Goal: Task Accomplishment & Management: Use online tool/utility

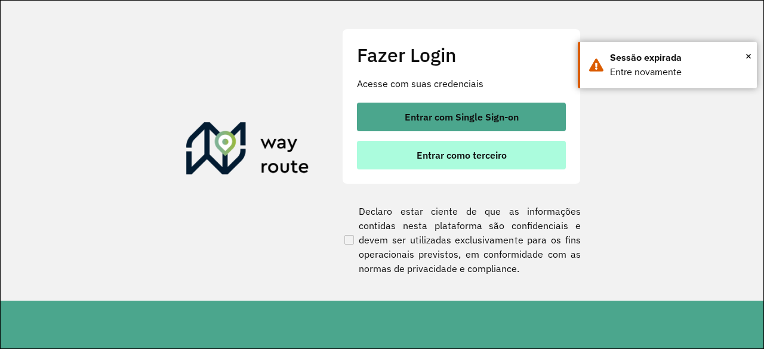
click at [486, 164] on button "Entrar como terceiro" at bounding box center [461, 155] width 209 height 29
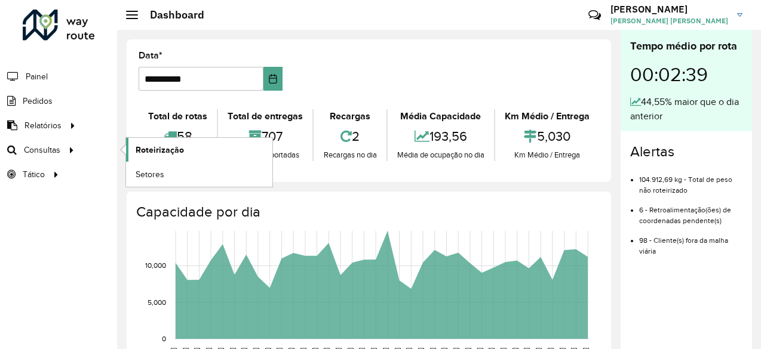
click at [146, 149] on span "Roteirização" at bounding box center [160, 150] width 48 height 13
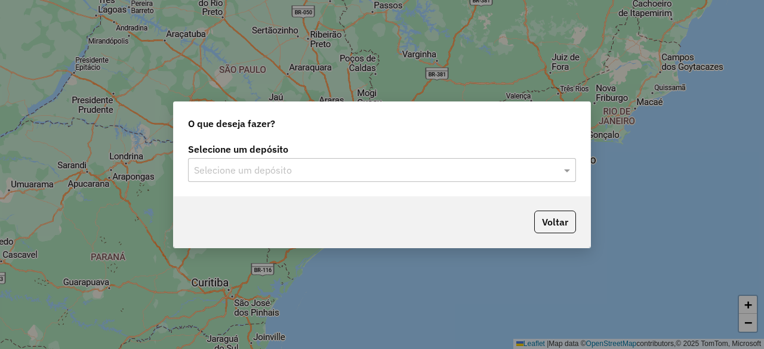
click at [330, 171] on input "text" at bounding box center [370, 171] width 352 height 14
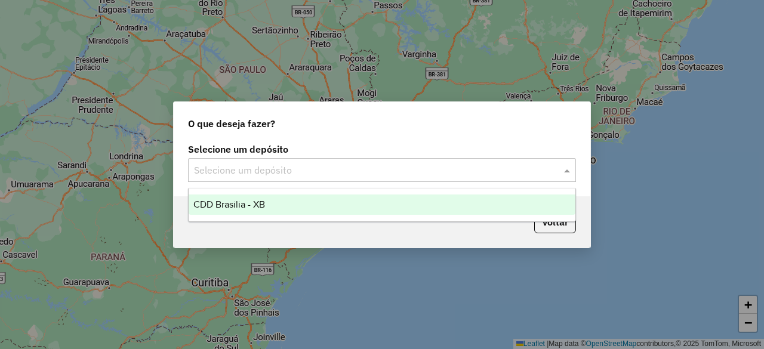
click at [306, 208] on div "CDD Brasilia - XB" at bounding box center [382, 205] width 386 height 20
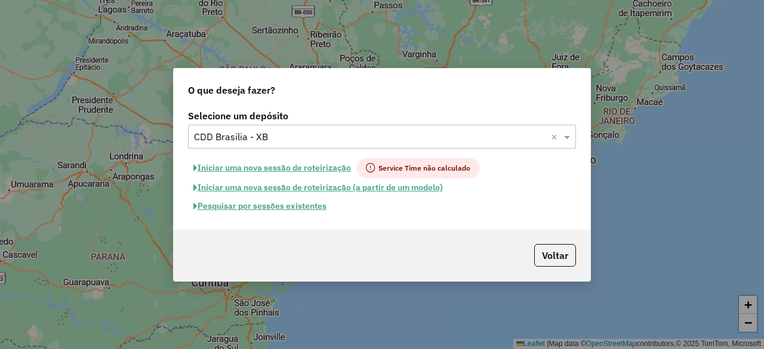
click at [289, 207] on button "Pesquisar por sessões existentes" at bounding box center [260, 206] width 144 height 19
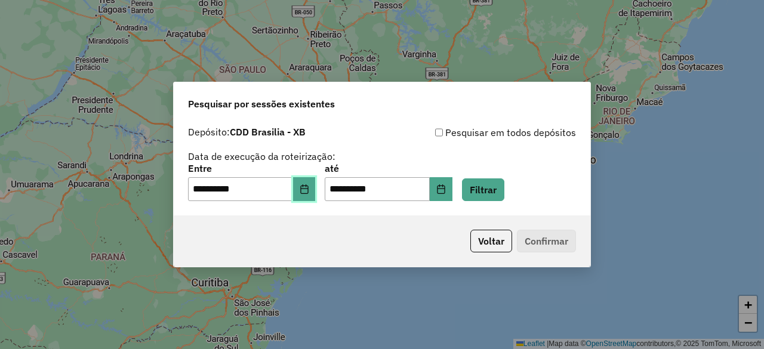
click at [309, 188] on icon "Choose Date" at bounding box center [305, 189] width 10 height 10
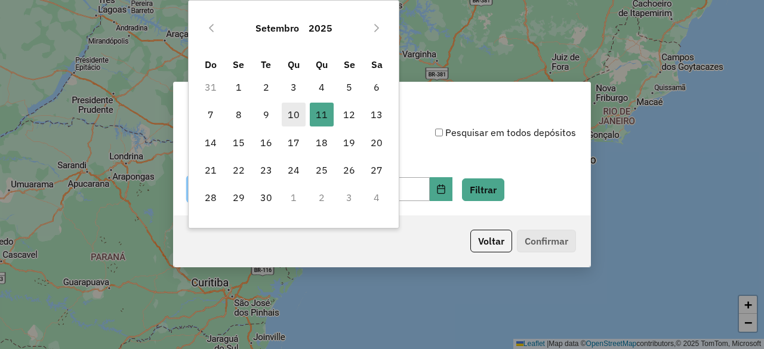
click at [294, 115] on span "10" at bounding box center [294, 115] width 24 height 24
type input "**********"
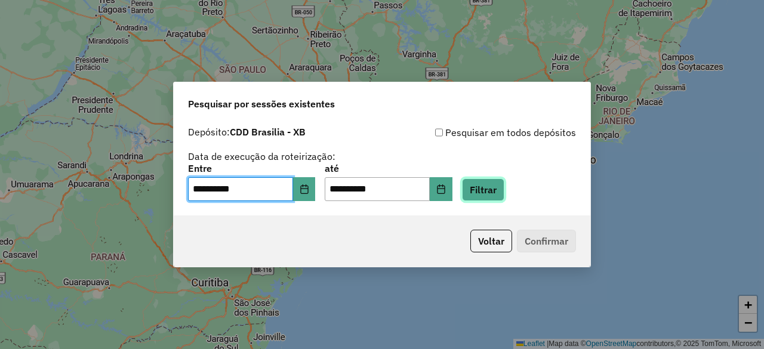
click at [500, 185] on button "Filtrar" at bounding box center [483, 190] width 42 height 23
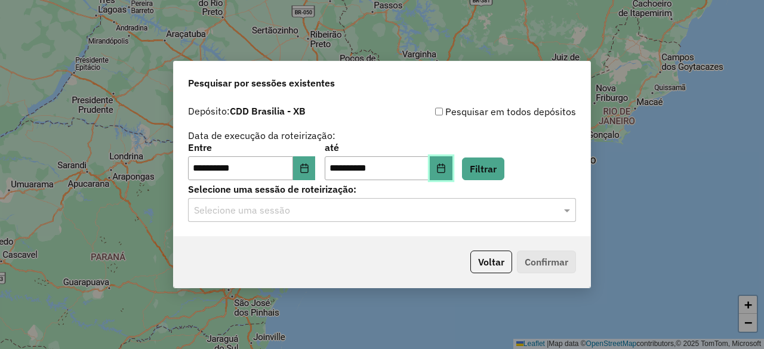
click at [446, 171] on icon "Choose Date" at bounding box center [441, 169] width 10 height 10
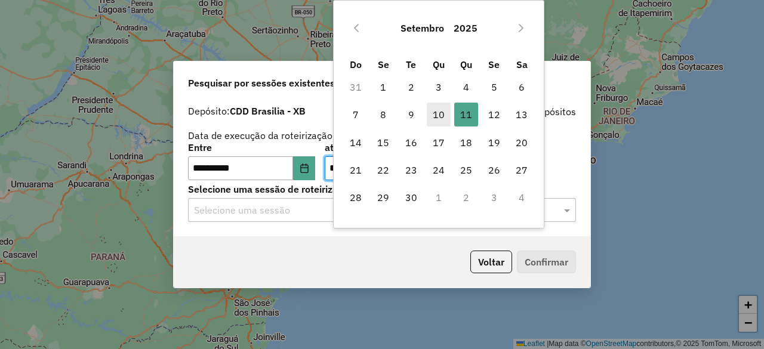
click at [439, 115] on span "10" at bounding box center [439, 115] width 24 height 24
type input "**********"
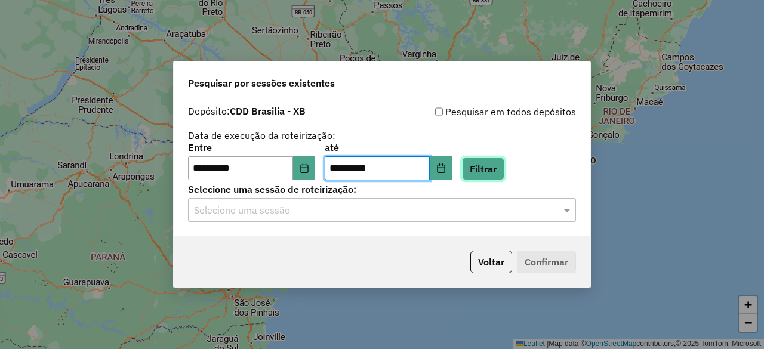
click at [505, 170] on button "Filtrar" at bounding box center [483, 169] width 42 height 23
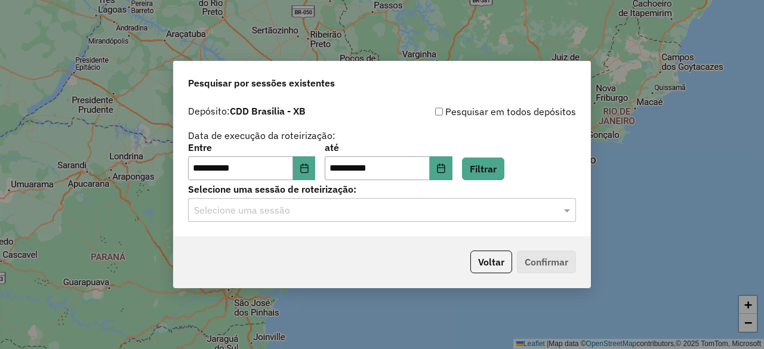
click at [349, 214] on input "text" at bounding box center [370, 211] width 352 height 14
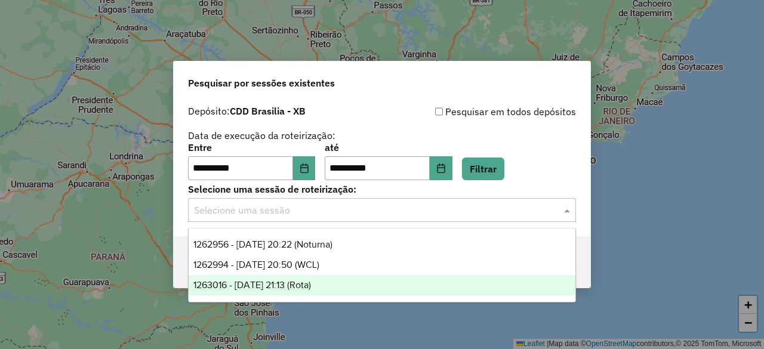
click at [343, 284] on div "1263016 - 10/09/2025 21:13 (Rota)" at bounding box center [382, 285] width 386 height 20
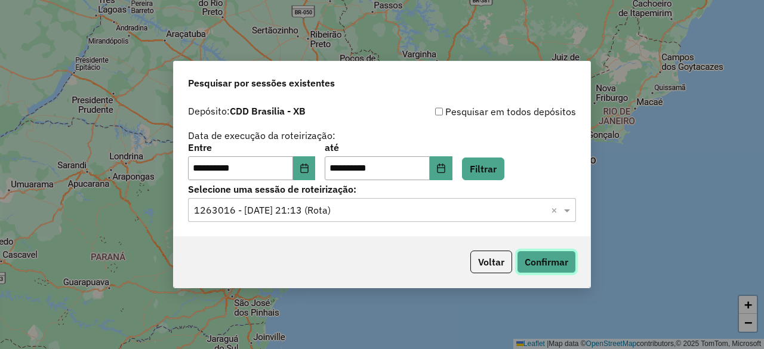
click at [541, 265] on button "Confirmar" at bounding box center [546, 262] width 59 height 23
click at [336, 217] on input "text" at bounding box center [370, 211] width 352 height 14
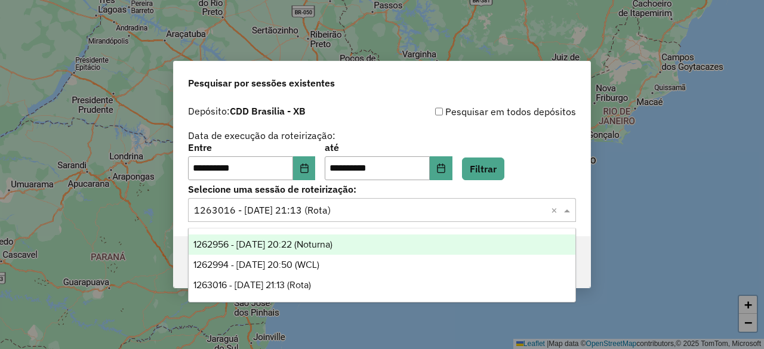
click at [333, 245] on span "1262956 - 10/09/2025 20:22 (Noturna)" at bounding box center [262, 244] width 139 height 10
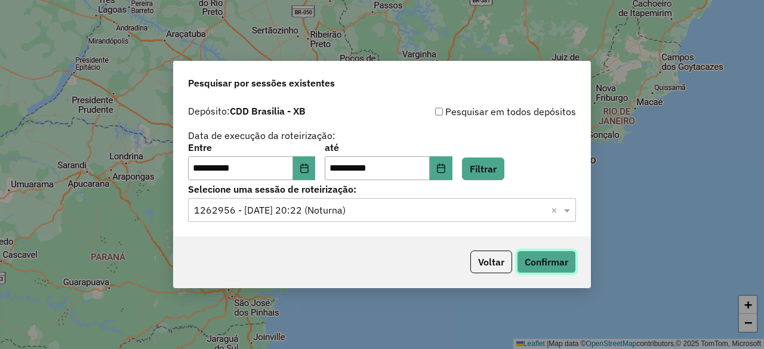
click at [543, 261] on button "Confirmar" at bounding box center [546, 262] width 59 height 23
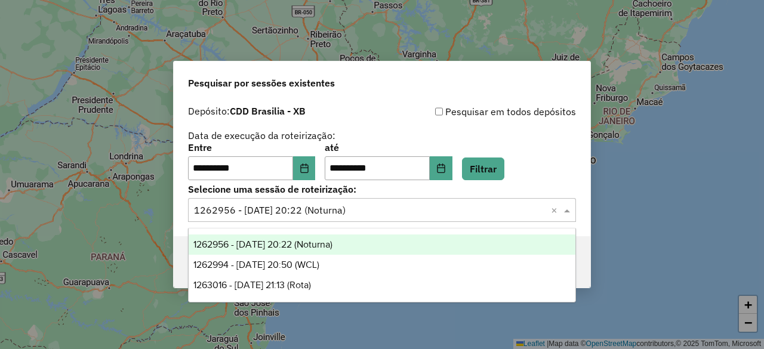
click at [457, 209] on input "text" at bounding box center [370, 211] width 352 height 14
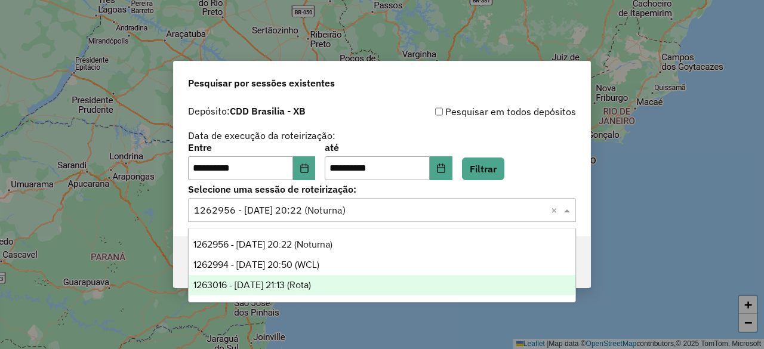
click at [373, 285] on div "1263016 - 10/09/2025 21:13 (Rota)" at bounding box center [382, 285] width 386 height 20
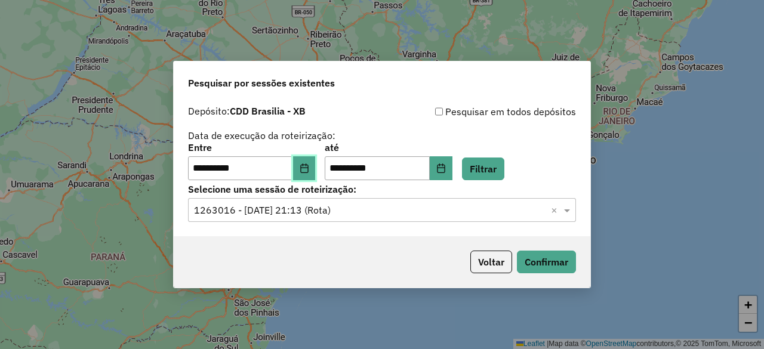
click at [309, 173] on icon "Choose Date" at bounding box center [305, 169] width 10 height 10
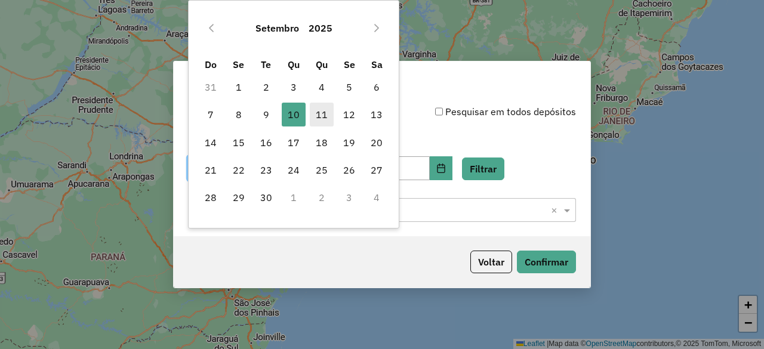
click at [324, 116] on span "11" at bounding box center [322, 115] width 24 height 24
type input "**********"
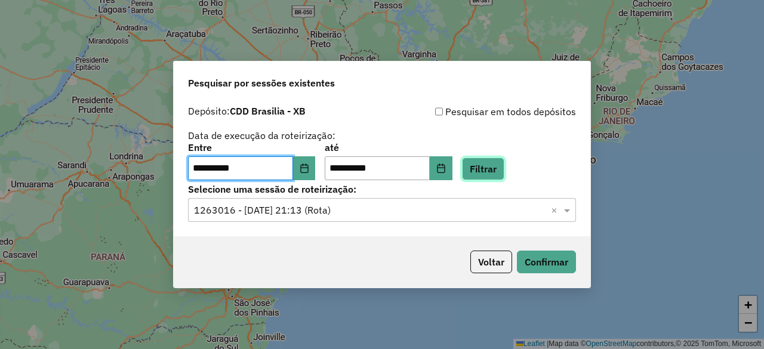
click at [489, 170] on button "Filtrar" at bounding box center [483, 169] width 42 height 23
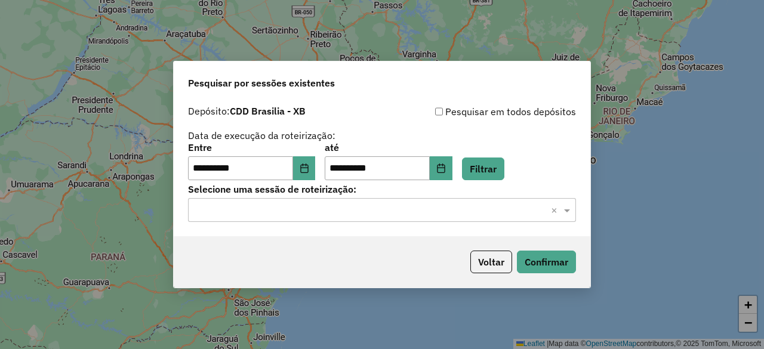
click at [385, 217] on div "Selecione uma sessão × ×" at bounding box center [382, 210] width 388 height 24
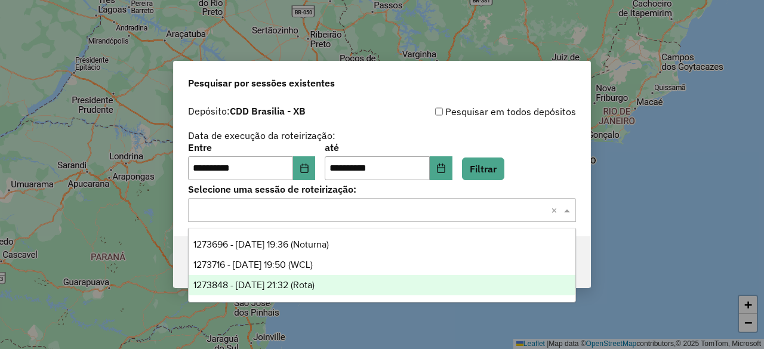
click at [315, 284] on span "1273848 - 11/09/2025 21:32 (Rota)" at bounding box center [253, 285] width 121 height 10
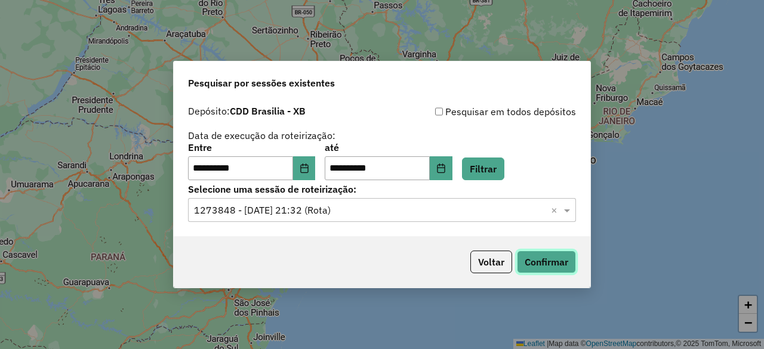
click at [536, 266] on button "Confirmar" at bounding box center [546, 262] width 59 height 23
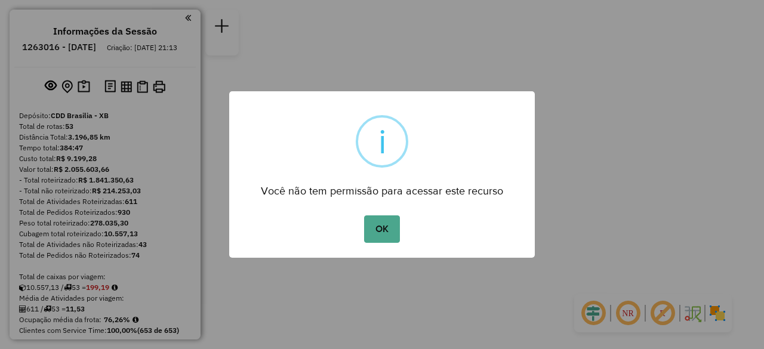
drag, startPoint x: 398, startPoint y: 223, endPoint x: 445, endPoint y: 152, distance: 85.5
click at [398, 223] on button "OK" at bounding box center [381, 229] width 35 height 27
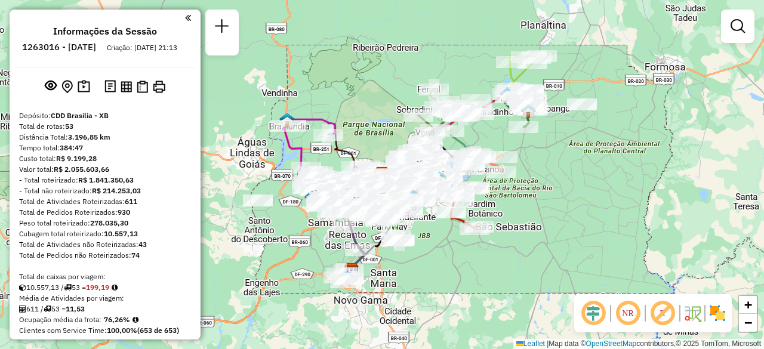
click at [681, 82] on div "Janela de atendimento Grade de atendimento Capacidade Transportadoras Veículos …" at bounding box center [382, 174] width 764 height 349
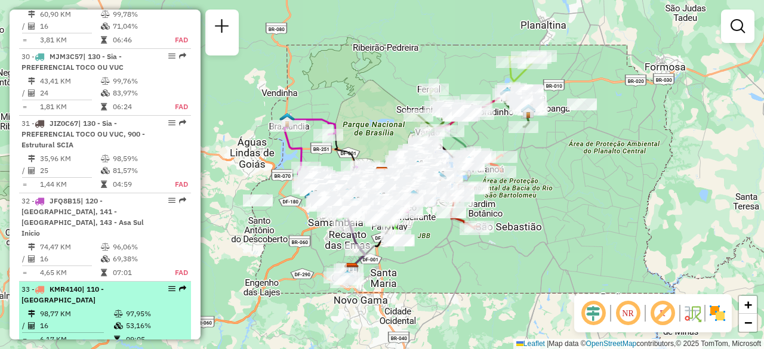
click at [100, 320] on td "16" at bounding box center [76, 326] width 74 height 12
select select "**********"
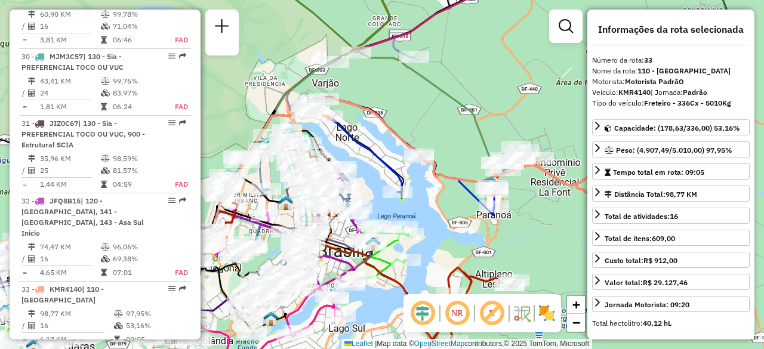
click at [456, 318] on em at bounding box center [457, 313] width 29 height 29
click at [427, 316] on em at bounding box center [422, 313] width 29 height 29
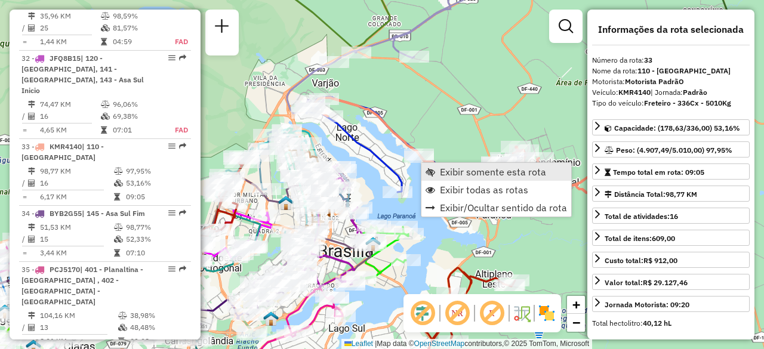
click at [441, 175] on span "Exibir somente esta rota" at bounding box center [493, 172] width 106 height 10
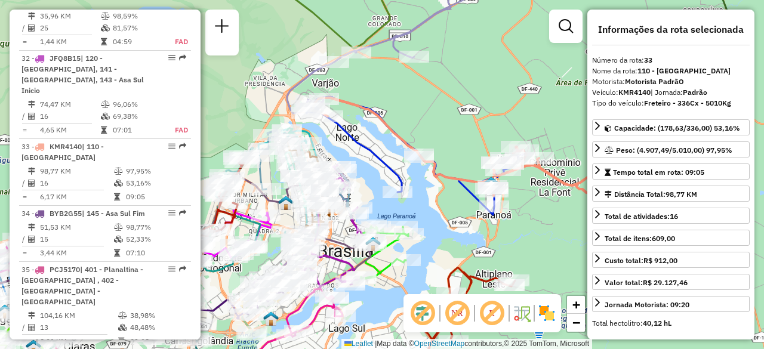
scroll to position [2763, 0]
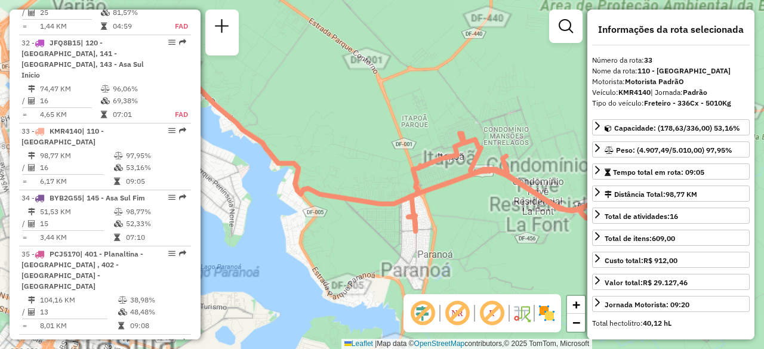
click at [442, 104] on div "Janela de atendimento Grade de atendimento Capacidade Transportadoras Veículos …" at bounding box center [382, 174] width 764 height 349
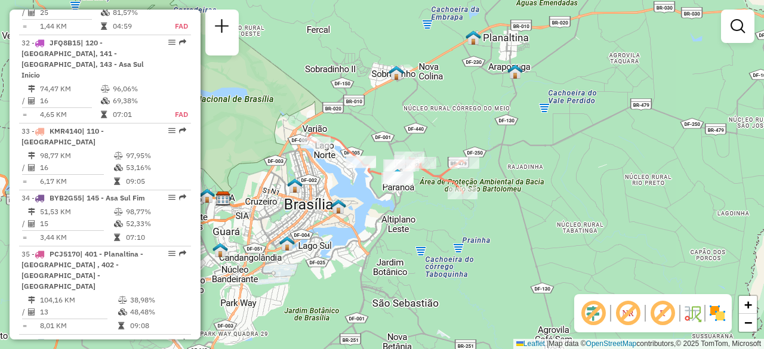
drag, startPoint x: 447, startPoint y: 70, endPoint x: 401, endPoint y: 125, distance: 71.2
click at [401, 125] on div "Janela de atendimento Grade de atendimento Capacidade Transportadoras Veículos …" at bounding box center [382, 174] width 764 height 349
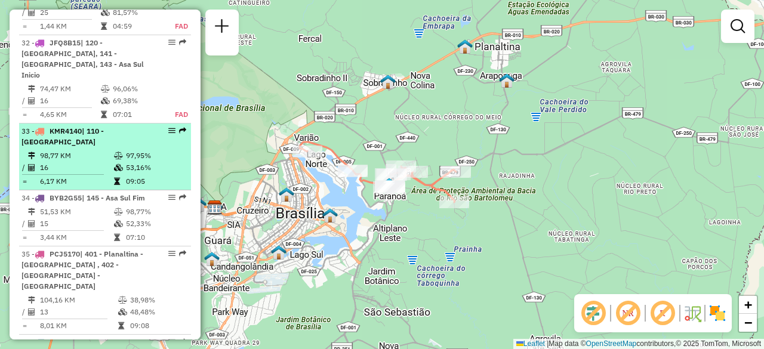
click at [107, 150] on td "98,77 KM" at bounding box center [76, 156] width 74 height 12
select select "**********"
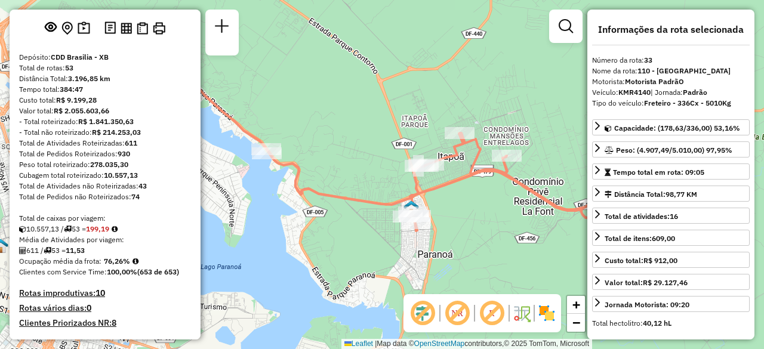
scroll to position [0, 0]
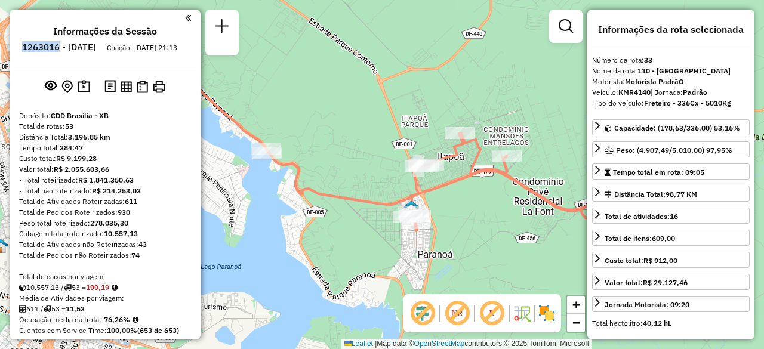
drag, startPoint x: 92, startPoint y: 47, endPoint x: 56, endPoint y: 49, distance: 35.9
click at [56, 49] on h6 "1263016 - 10/09/2025" at bounding box center [59, 47] width 74 height 11
copy h6 "1263016"
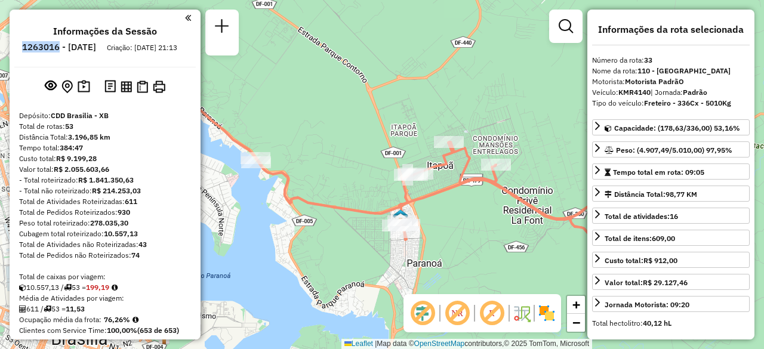
drag, startPoint x: 503, startPoint y: 103, endPoint x: 420, endPoint y: 155, distance: 97.9
click at [420, 155] on div "Janela de atendimento Grade de atendimento Capacidade Transportadoras Veículos …" at bounding box center [382, 174] width 764 height 349
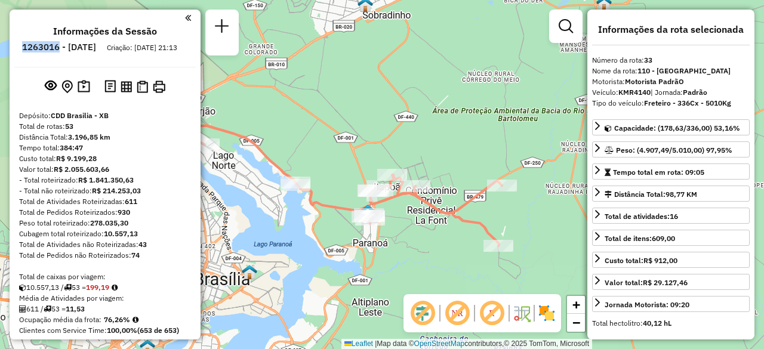
drag, startPoint x: 433, startPoint y: 135, endPoint x: 429, endPoint y: 158, distance: 23.2
click at [414, 137] on div "Janela de atendimento Grade de atendimento Capacidade Transportadoras Veículos …" at bounding box center [382, 174] width 764 height 349
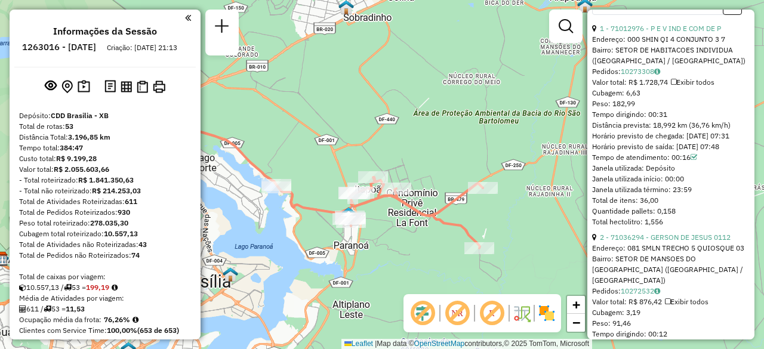
scroll to position [377, 0]
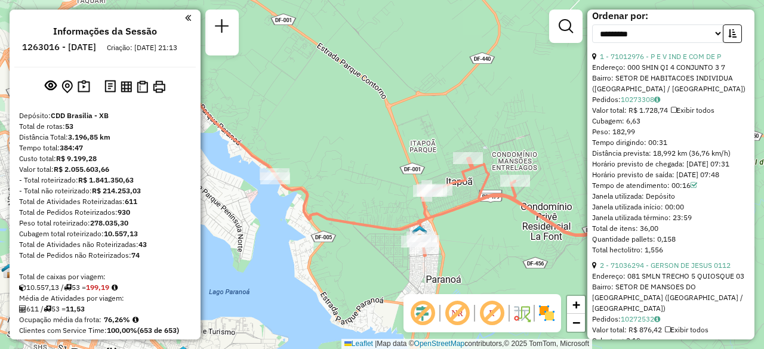
drag, startPoint x: 390, startPoint y: 205, endPoint x: 355, endPoint y: 147, distance: 68.3
click at [355, 147] on div "Janela de atendimento Grade de atendimento Capacidade Transportadoras Veículos …" at bounding box center [382, 174] width 764 height 349
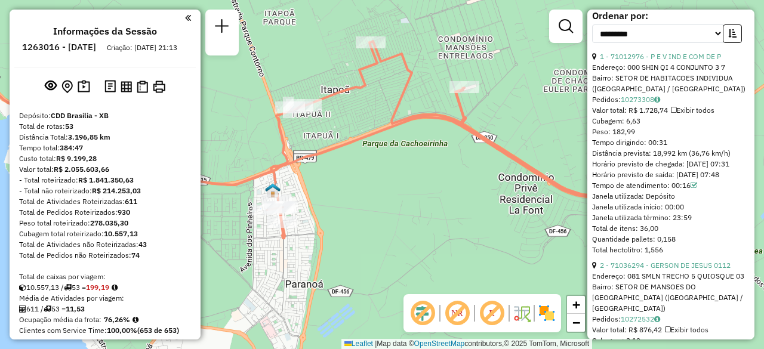
drag, startPoint x: 447, startPoint y: 87, endPoint x: 342, endPoint y: 125, distance: 111.3
click at [342, 125] on div "Janela de atendimento Grade de atendimento Capacidade Transportadoras Veículos …" at bounding box center [382, 174] width 764 height 349
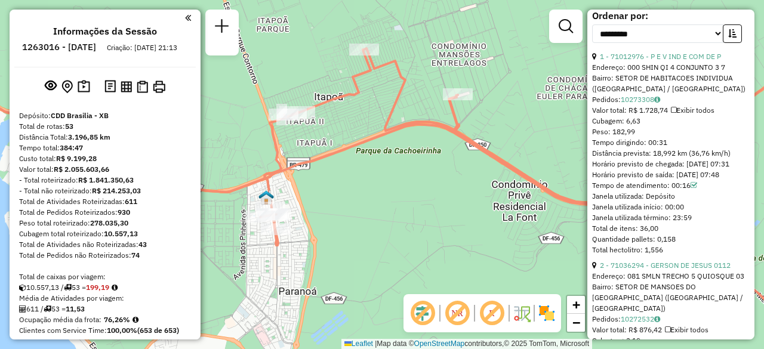
drag, startPoint x: 493, startPoint y: 122, endPoint x: 427, endPoint y: 110, distance: 67.3
click at [427, 110] on div "Rota 33 - Placa KMR4140 71048320 - STEAK BEER DISTRIBUI Janela de atendimento G…" at bounding box center [382, 174] width 764 height 349
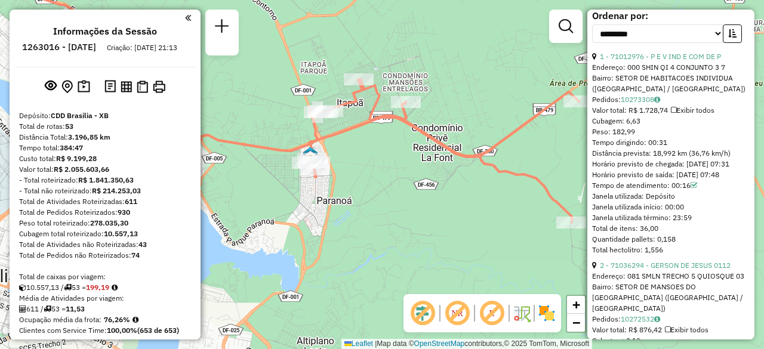
drag, startPoint x: 505, startPoint y: 121, endPoint x: 410, endPoint y: 124, distance: 95.6
click at [410, 124] on div "Janela de atendimento Grade de atendimento Capacidade Transportadoras Veículos …" at bounding box center [382, 174] width 764 height 349
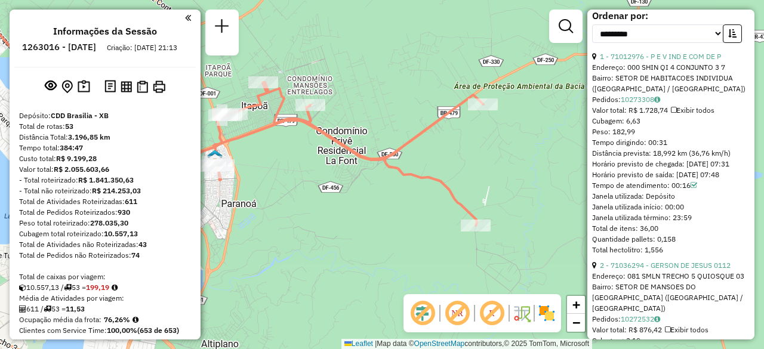
drag, startPoint x: 503, startPoint y: 168, endPoint x: 440, endPoint y: 180, distance: 63.8
click at [442, 180] on div "Rota 33 - Placa KMR4140 71041522 - BOTECO DO DIDA Janela de atendimento Grade d…" at bounding box center [382, 174] width 764 height 349
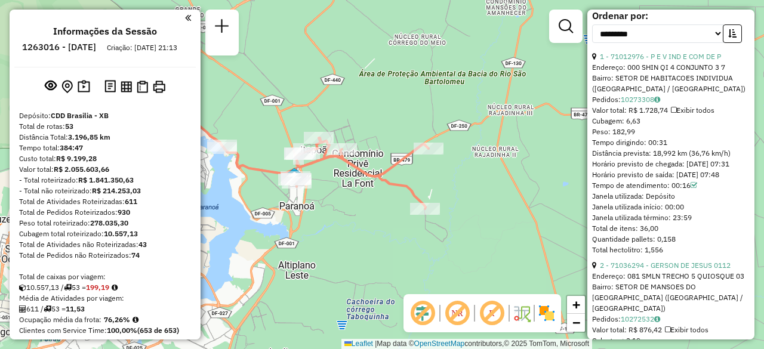
drag, startPoint x: 374, startPoint y: 100, endPoint x: 476, endPoint y: 82, distance: 104.2
click at [476, 82] on div "Janela de atendimento Grade de atendimento Capacidade Transportadoras Veículos …" at bounding box center [382, 174] width 764 height 349
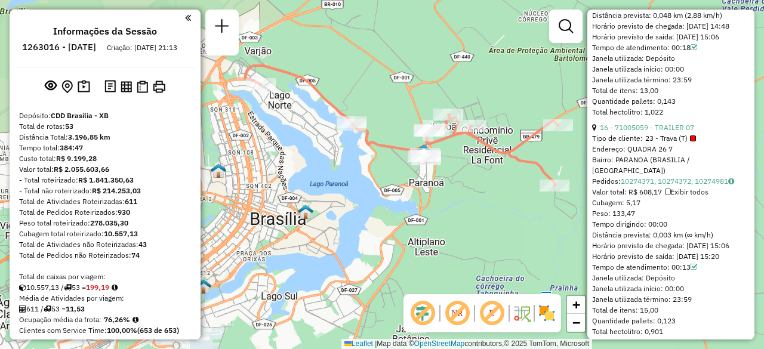
scroll to position [3532, 0]
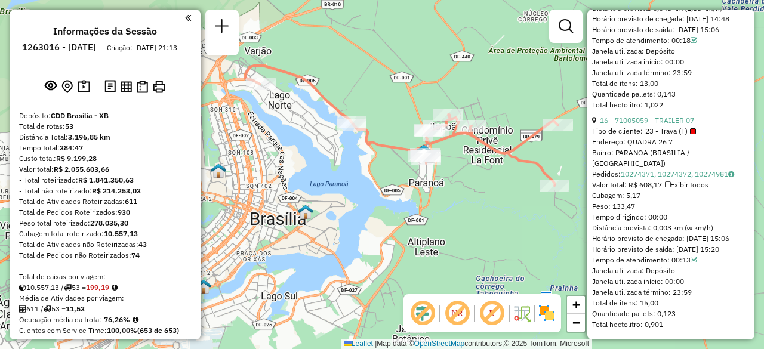
click at [533, 73] on div "Janela de atendimento Grade de atendimento Capacidade Transportadoras Veículos …" at bounding box center [382, 174] width 764 height 349
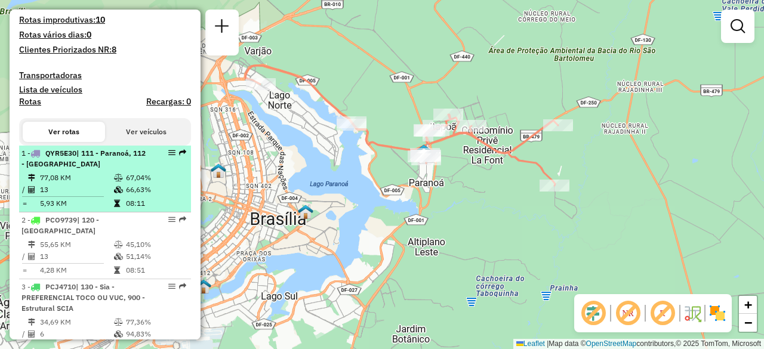
scroll to position [358, 0]
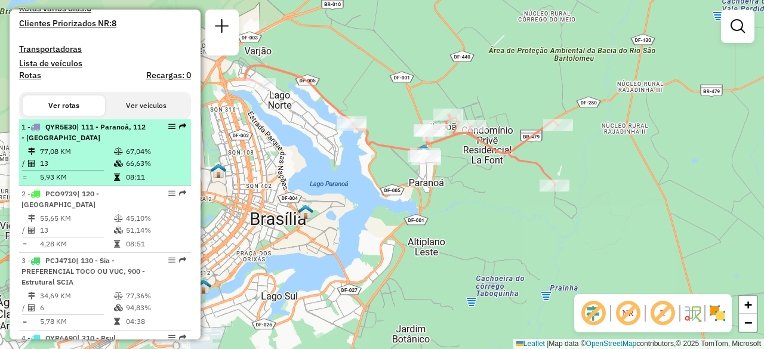
click at [99, 158] on td "77,08 KM" at bounding box center [76, 152] width 74 height 12
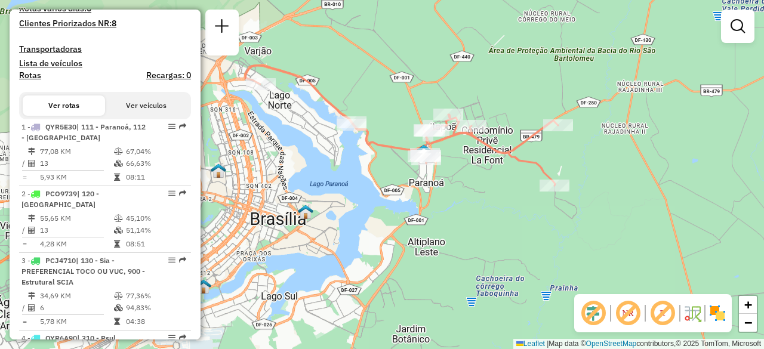
select select "**********"
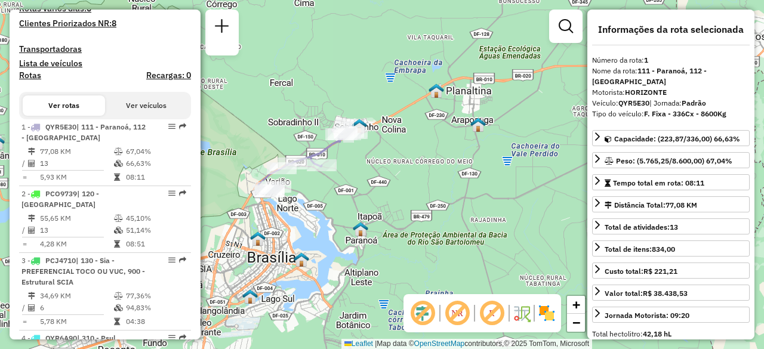
click at [296, 107] on div "Janela de atendimento Grade de atendimento Capacidade Transportadoras Veículos …" at bounding box center [382, 174] width 764 height 349
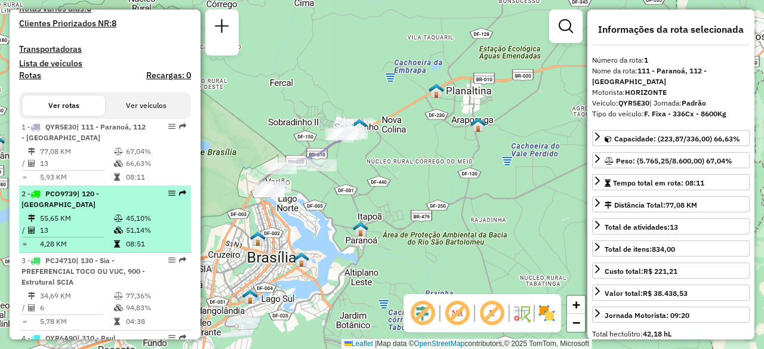
click at [109, 210] on div "2 - PCO9739 | 120 - Vila Planalto" at bounding box center [84, 199] width 127 height 21
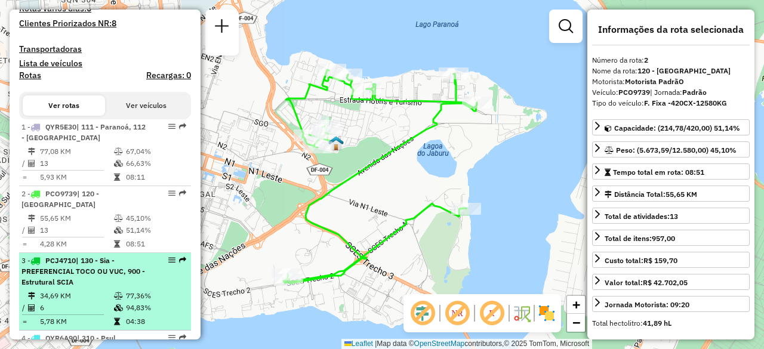
click at [98, 288] on div "3 - PCJ4710 | 130 - Sia - PREFERENCIAL TOCO OU VUC, 900 - Estrutural SCIA" at bounding box center [84, 272] width 127 height 32
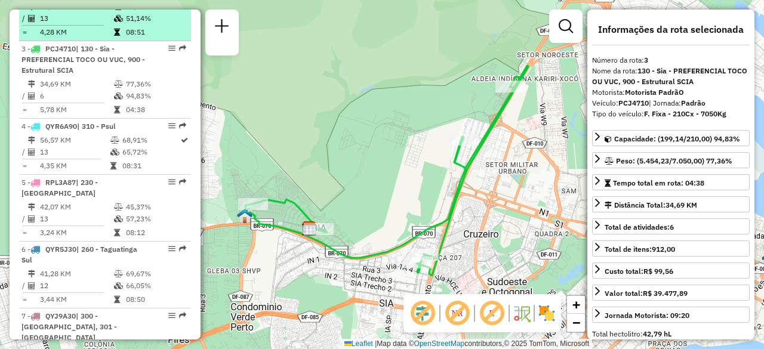
scroll to position [597, 0]
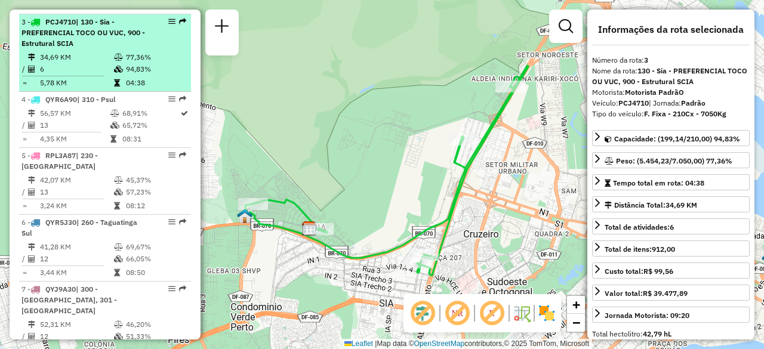
click at [118, 63] on td at bounding box center [119, 57] width 12 height 12
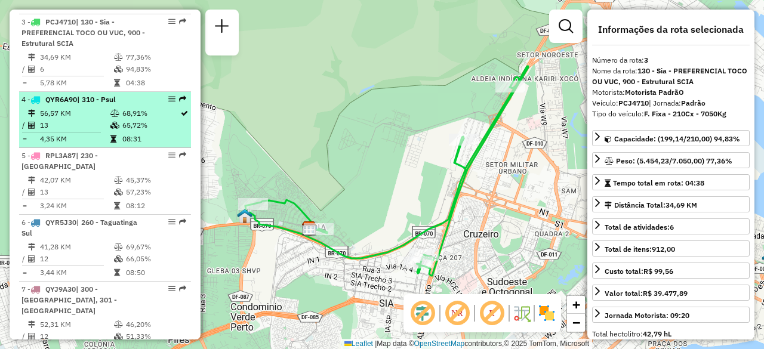
click at [92, 131] on td "13" at bounding box center [74, 125] width 70 height 12
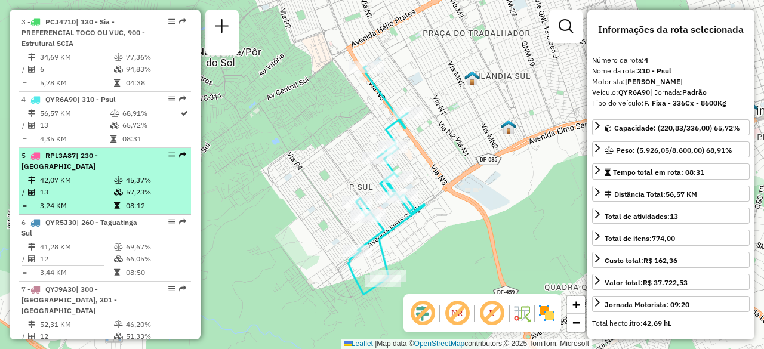
click at [95, 192] on td "13" at bounding box center [76, 192] width 74 height 12
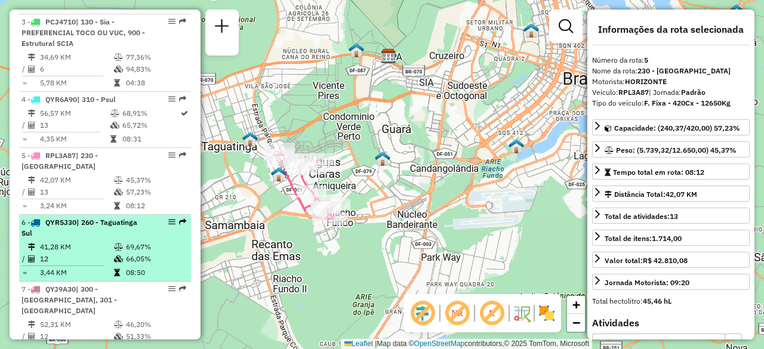
click at [85, 236] on div "6 - QYR5J30 | 260 - Taguatinga Sul" at bounding box center [84, 227] width 127 height 21
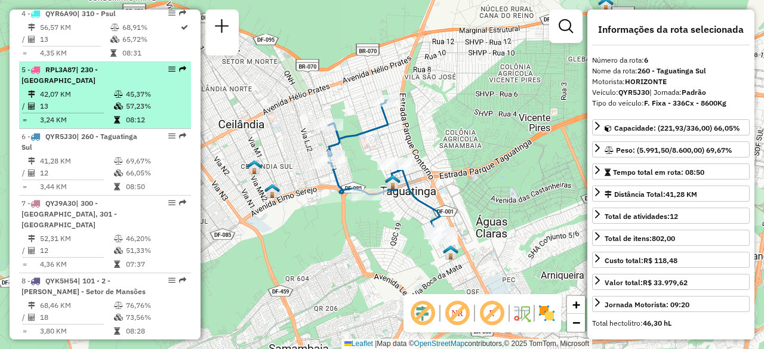
scroll to position [776, 0]
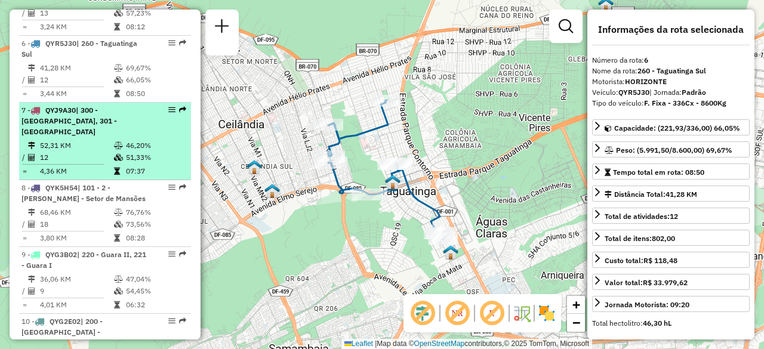
click at [113, 127] on li "7 - QYJ9A30 | 300 - Ceilândia Sul, 301 - Ceilândia Norte 52,31 KM 46,20% / 12 5…" at bounding box center [105, 142] width 172 height 78
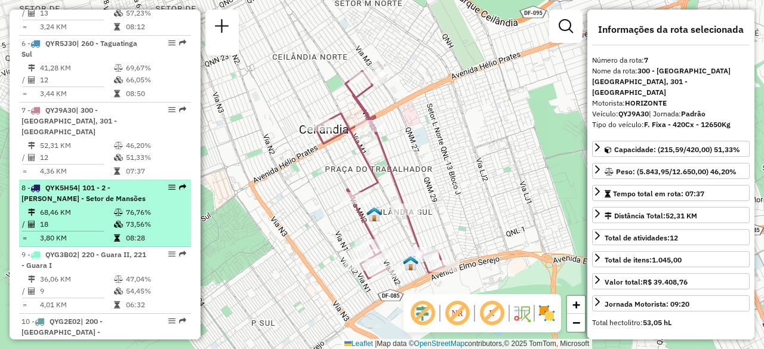
click at [106, 207] on td "68,46 KM" at bounding box center [76, 213] width 74 height 12
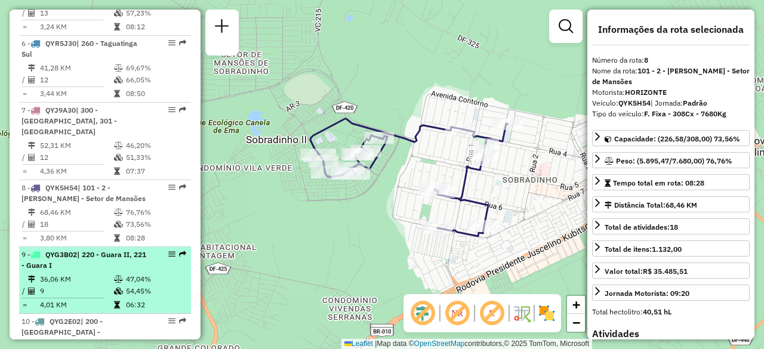
click at [97, 273] on td "36,06 KM" at bounding box center [76, 279] width 74 height 12
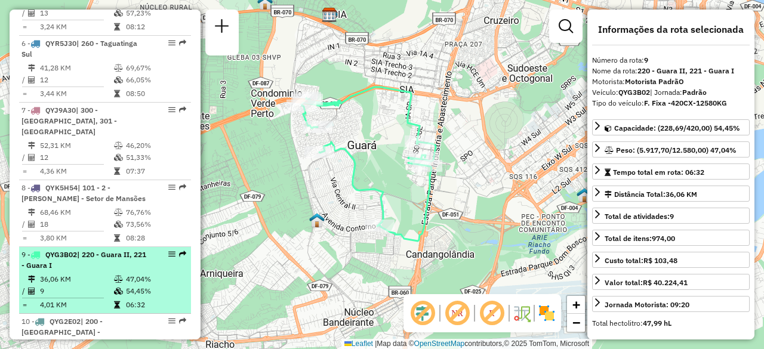
click at [115, 250] on span "| 220 - Guara II, 221 - Guara I" at bounding box center [83, 260] width 125 height 20
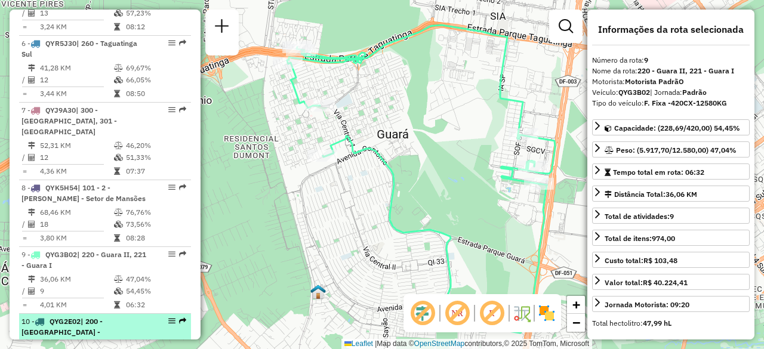
click at [113, 317] on span "| 200 - [GEOGRAPHIC_DATA] - [GEOGRAPHIC_DATA] SUL, 201 - Núcleo Bandeirante, 20…" at bounding box center [77, 343] width 113 height 52
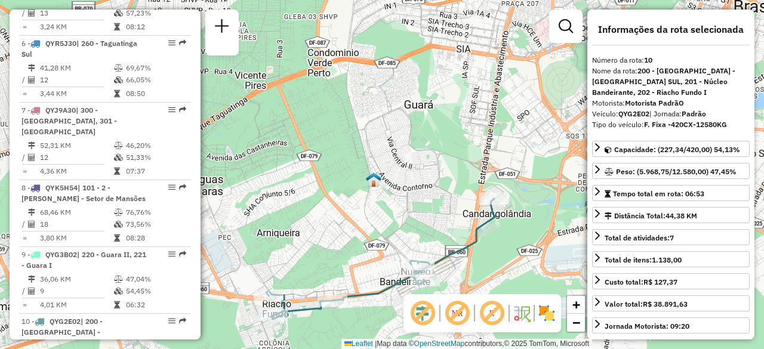
drag, startPoint x: 338, startPoint y: 195, endPoint x: 381, endPoint y: 93, distance: 110.8
click at [381, 93] on div "Janela de atendimento Grade de atendimento Capacidade Transportadoras Veículos …" at bounding box center [382, 174] width 764 height 349
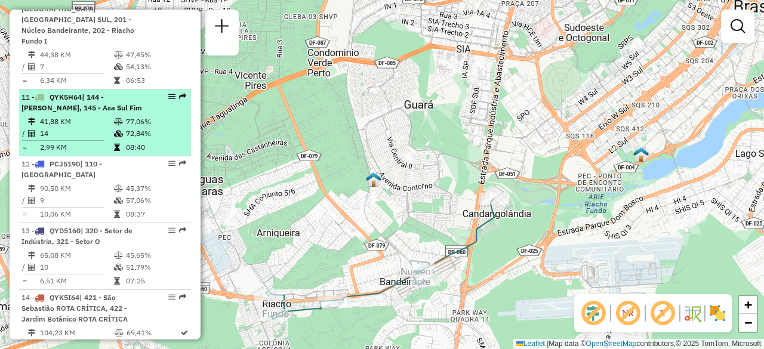
scroll to position [1194, 0]
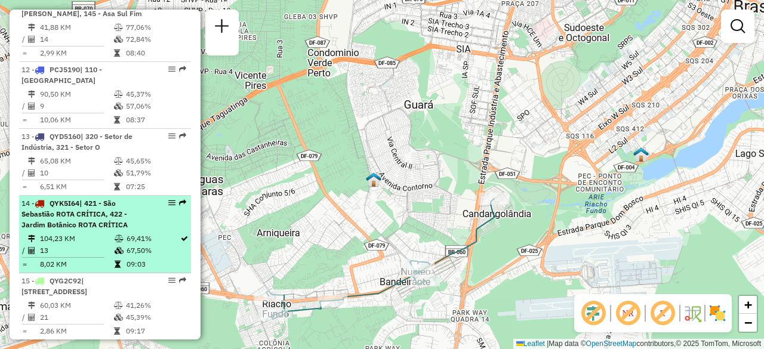
click at [98, 199] on span "| 421 - São Sebastião ROTA CRÍTICA, 422 - Jardim Botânico ROTA CRÍTICA" at bounding box center [74, 214] width 106 height 30
select select "**********"
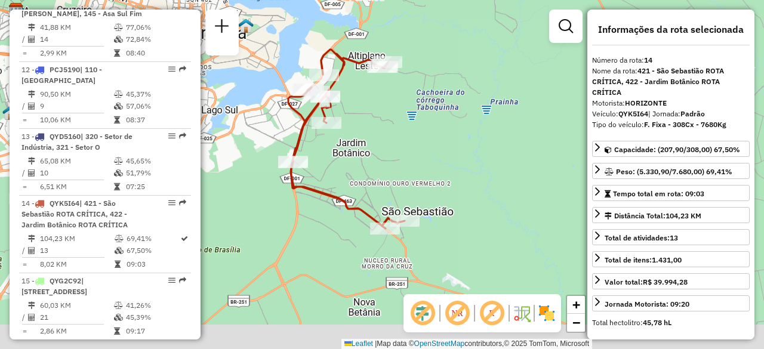
drag, startPoint x: 424, startPoint y: 214, endPoint x: 384, endPoint y: 174, distance: 57.0
click at [385, 174] on div "Janela de atendimento Grade de atendimento Capacidade Transportadoras Veículos …" at bounding box center [382, 174] width 764 height 349
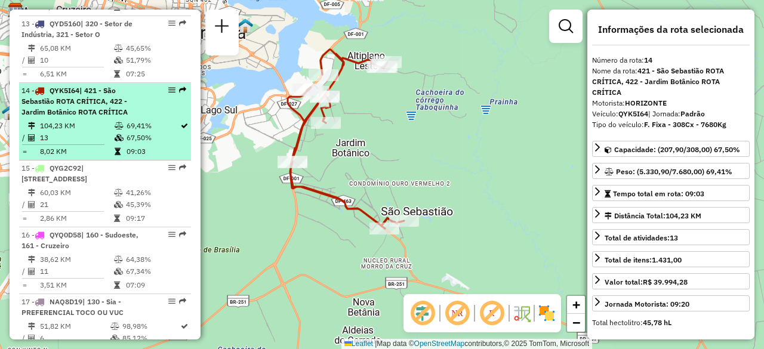
scroll to position [1314, 0]
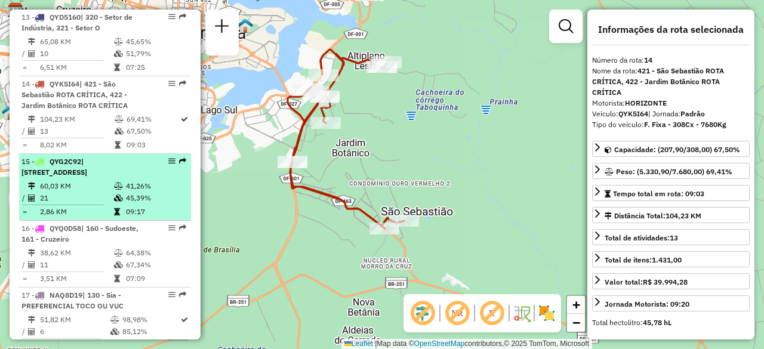
click at [97, 192] on td "21" at bounding box center [76, 198] width 74 height 12
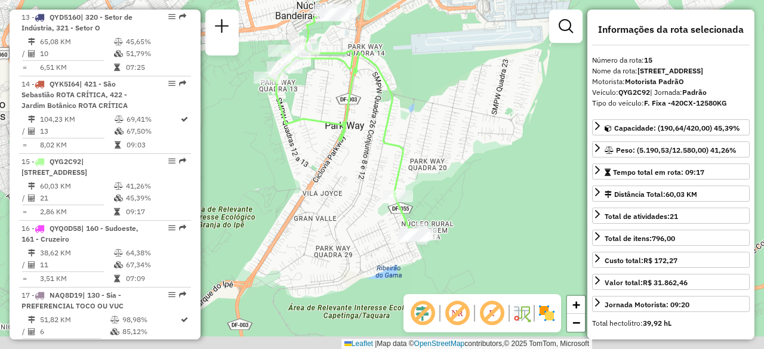
drag, startPoint x: 324, startPoint y: 235, endPoint x: 292, endPoint y: 187, distance: 57.6
click at [292, 187] on div "Janela de atendimento Grade de atendimento Capacidade Transportadoras Veículos …" at bounding box center [382, 174] width 764 height 349
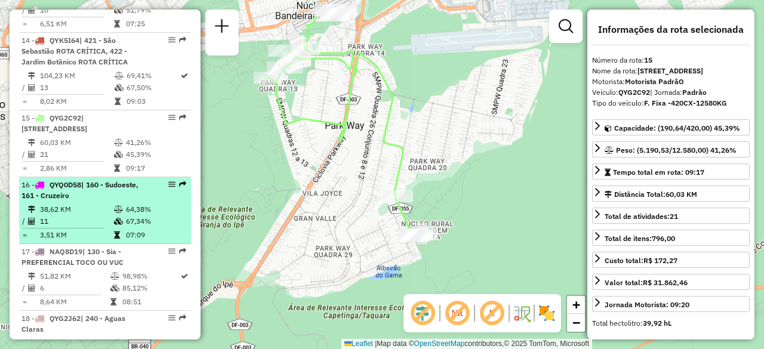
scroll to position [1373, 0]
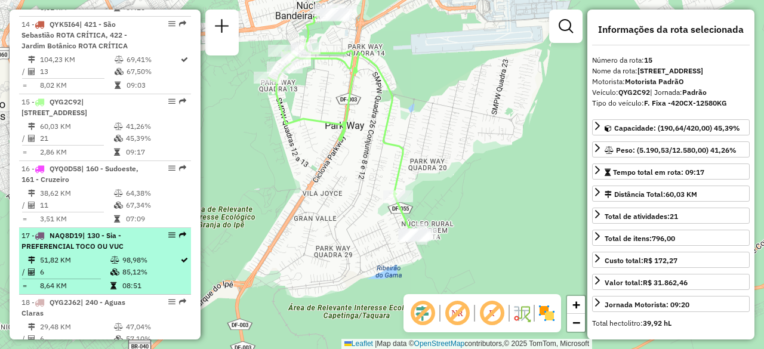
click at [107, 231] on span "| 130 - Sia - PREFERENCIAL TOCO OU VUC" at bounding box center [72, 241] width 102 height 20
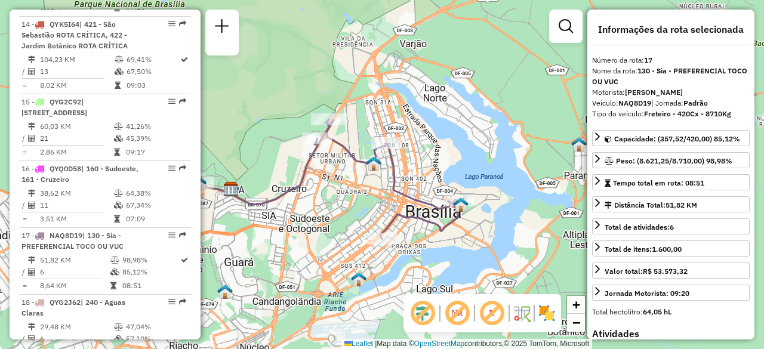
drag, startPoint x: 259, startPoint y: 149, endPoint x: 294, endPoint y: 164, distance: 39.0
click at [294, 164] on div "Janela de atendimento Grade de atendimento Capacidade Transportadoras Veículos …" at bounding box center [382, 174] width 764 height 349
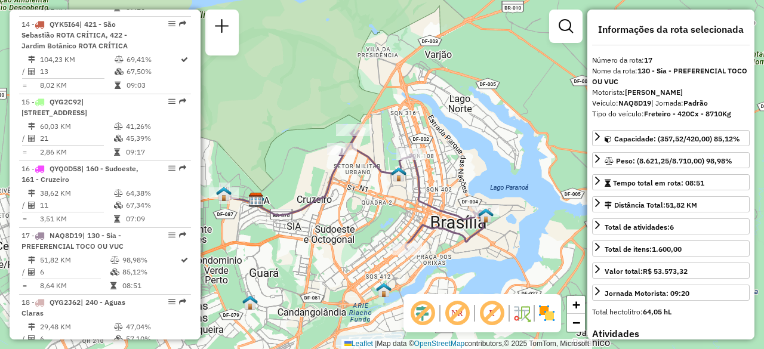
click at [512, 76] on div "Janela de atendimento Grade de atendimento Capacidade Transportadoras Veículos …" at bounding box center [382, 174] width 764 height 349
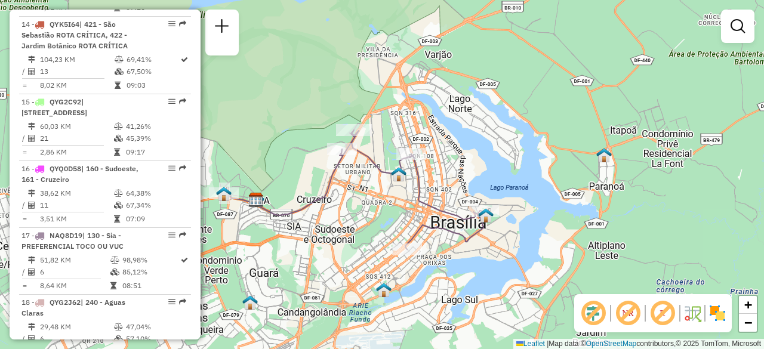
scroll to position [2604, 0]
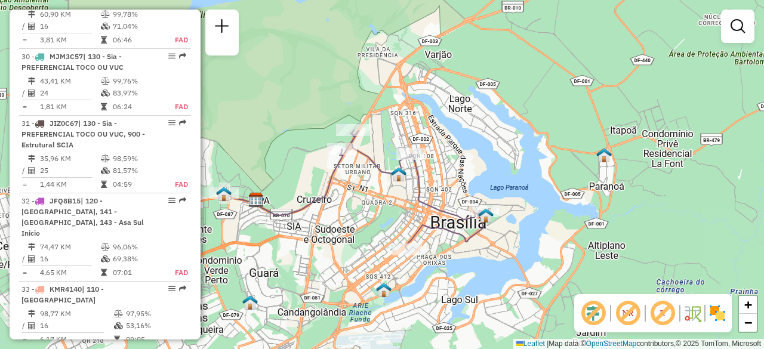
click at [135, 282] on li "33 - KMR4140 | 110 - Itapoã 98,77 KM 97,95% / 16 53,16% = 6,17 KM 09:05" at bounding box center [105, 315] width 172 height 67
select select "**********"
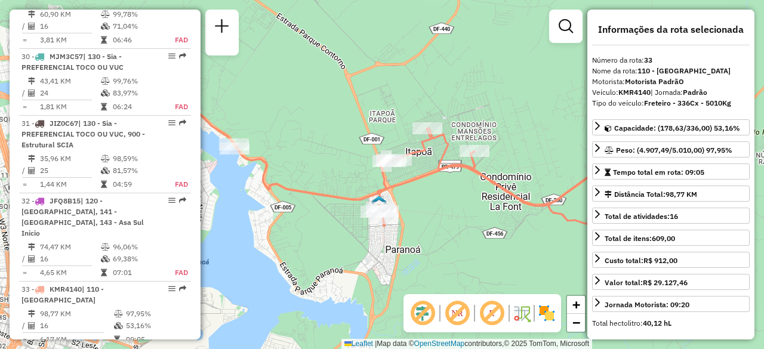
drag, startPoint x: 481, startPoint y: 188, endPoint x: 446, endPoint y: 182, distance: 35.7
click at [447, 182] on div "Janela de atendimento Grade de atendimento Capacidade Transportadoras Veículos …" at bounding box center [382, 174] width 764 height 349
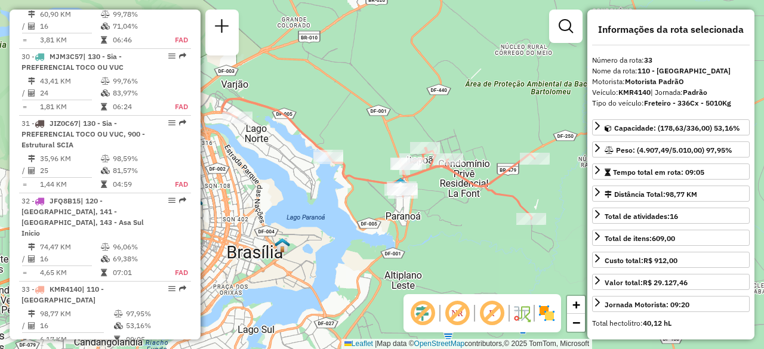
drag, startPoint x: 500, startPoint y: 138, endPoint x: 488, endPoint y: 131, distance: 13.9
click at [488, 131] on div "Janela de atendimento Grade de atendimento Capacidade Transportadoras Veículos …" at bounding box center [382, 174] width 764 height 349
click at [526, 57] on div "Janela de atendimento Grade de atendimento Capacidade Transportadoras Veículos …" at bounding box center [382, 174] width 764 height 349
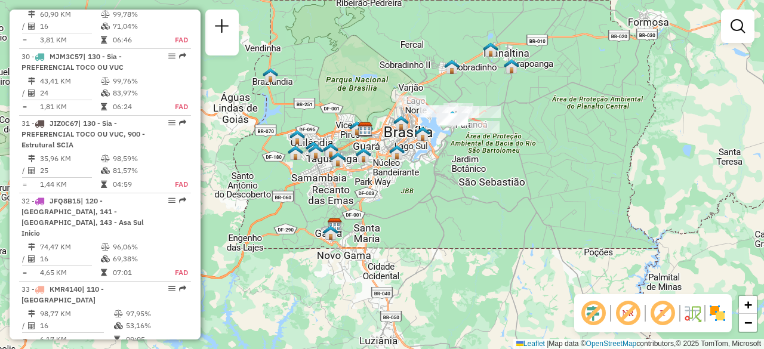
drag, startPoint x: 483, startPoint y: 88, endPoint x: 501, endPoint y: 142, distance: 56.6
click at [501, 142] on div "Janela de atendimento Grade de atendimento Capacidade Transportadoras Veículos …" at bounding box center [382, 174] width 764 height 349
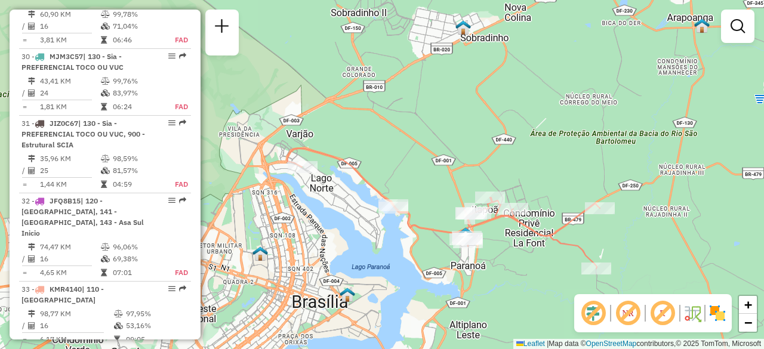
drag, startPoint x: 485, startPoint y: 140, endPoint x: 538, endPoint y: 111, distance: 60.7
click at [538, 111] on div "Janela de atendimento Grade de atendimento Capacidade Transportadoras Veículos …" at bounding box center [382, 174] width 764 height 349
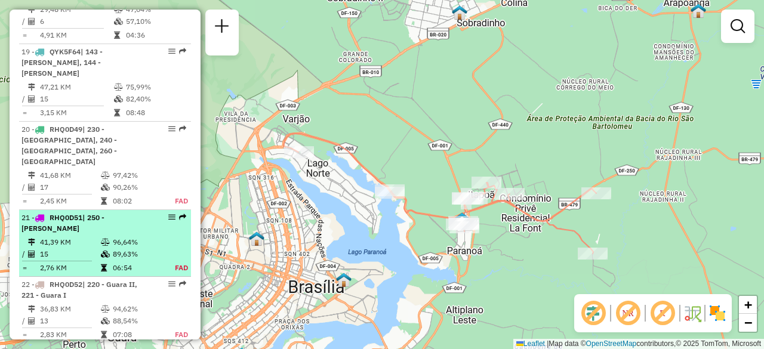
scroll to position [1709, 0]
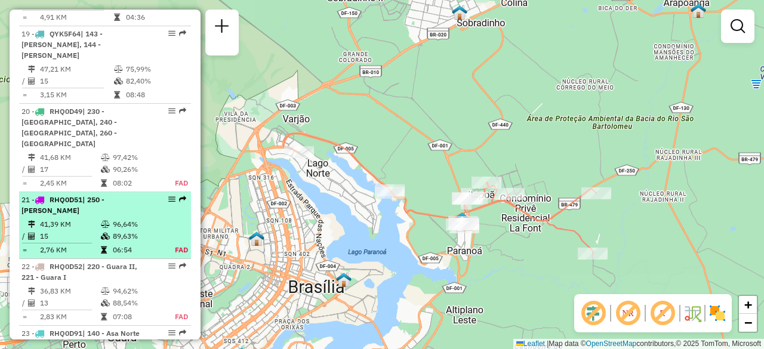
click at [131, 219] on td "96,64%" at bounding box center [137, 225] width 50 height 12
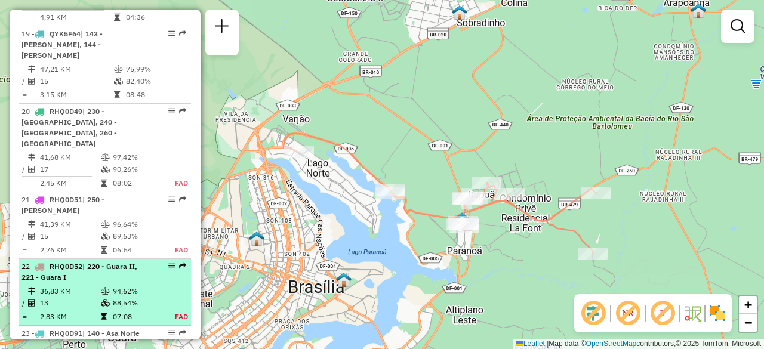
select select "**********"
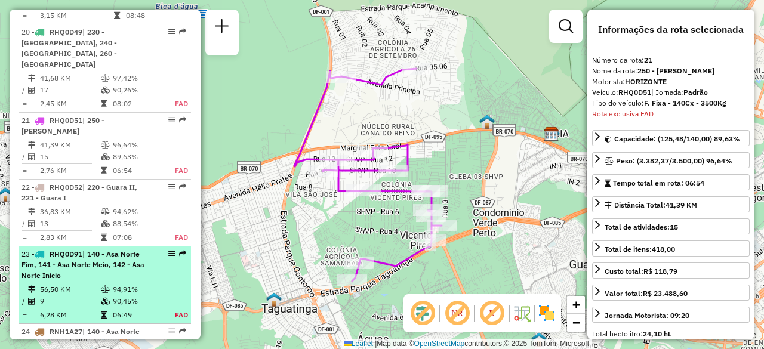
scroll to position [1823, 0]
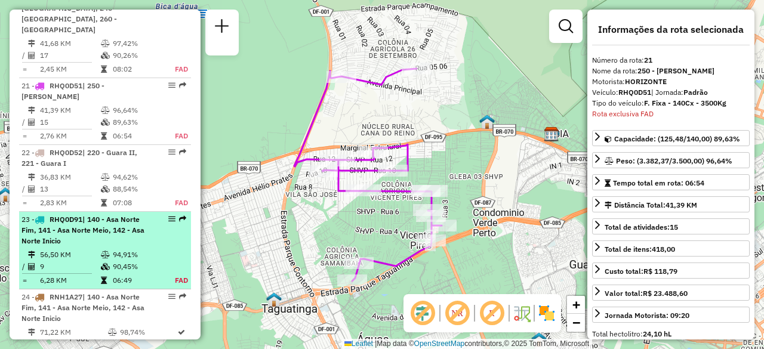
click at [103, 251] on icon at bounding box center [105, 254] width 9 height 7
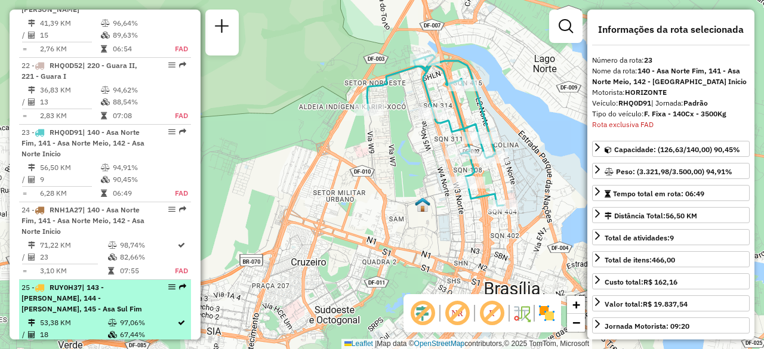
scroll to position [1956, 0]
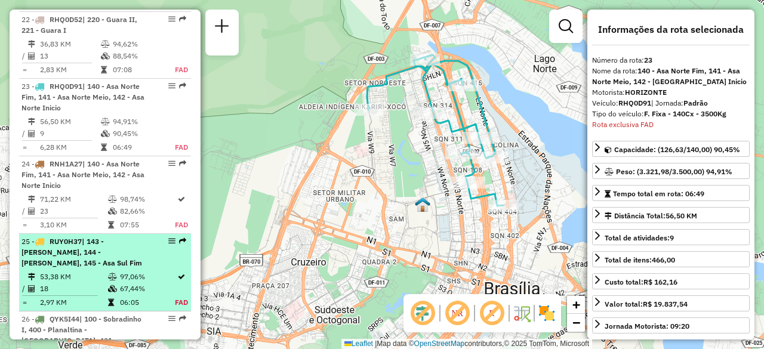
click at [112, 236] on div "25 - RUY0H37 | 143 - Asa Sul Inicio, 144 - Asa Sul Meio, 145 - Asa Sul Fim" at bounding box center [84, 252] width 127 height 32
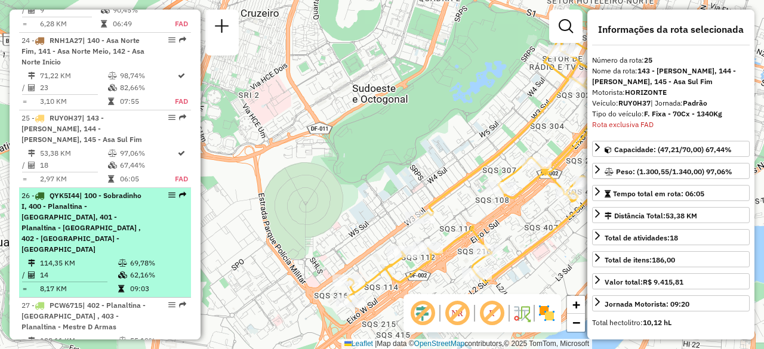
scroll to position [2111, 0]
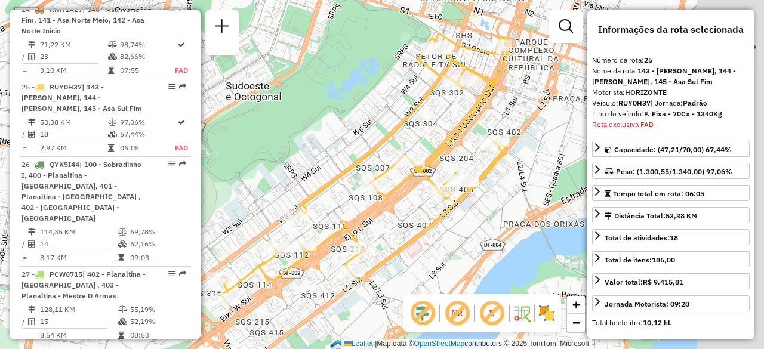
drag, startPoint x: 316, startPoint y: 137, endPoint x: 189, endPoint y: 134, distance: 126.6
click at [189, 134] on hb-router-mapa "Informações da Sessão 1263016 - 10/09/2025 Criação: 09/09/2025 21:13 Depósito: …" at bounding box center [382, 174] width 764 height 349
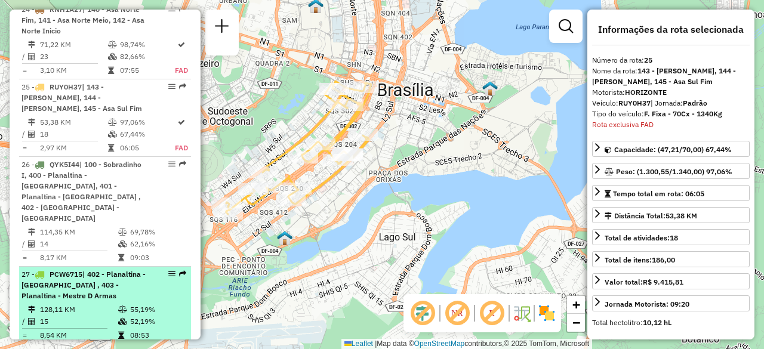
click at [116, 269] on div "27 - PCW6715 | 402 - Planaltina - Vicentina , 403 - Planaltina - Mestre D Armas" at bounding box center [84, 285] width 127 height 32
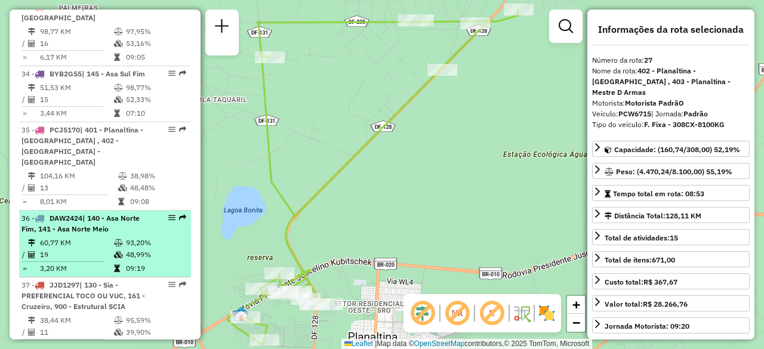
scroll to position [2947, 0]
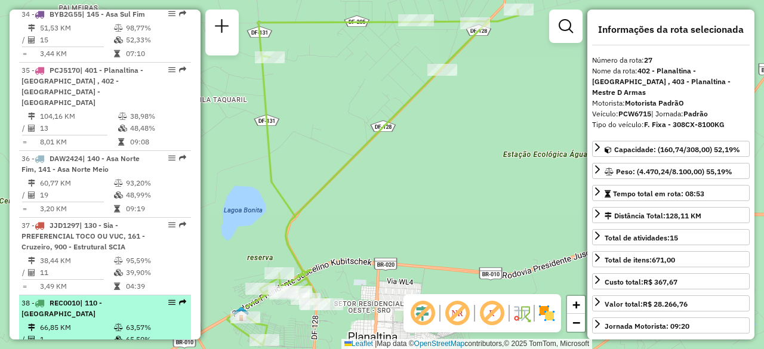
click at [105, 322] on td "66,85 KM" at bounding box center [76, 328] width 74 height 12
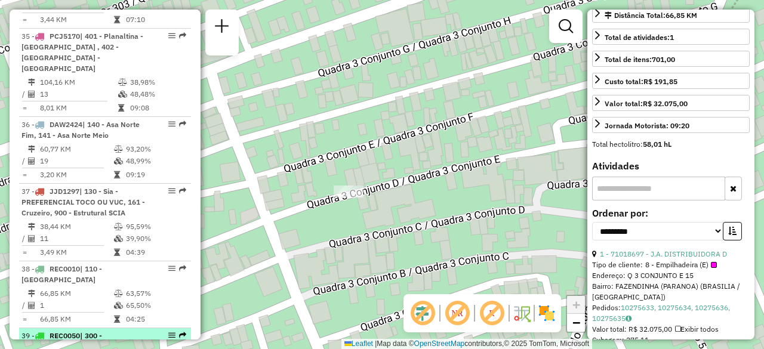
scroll to position [3006, 0]
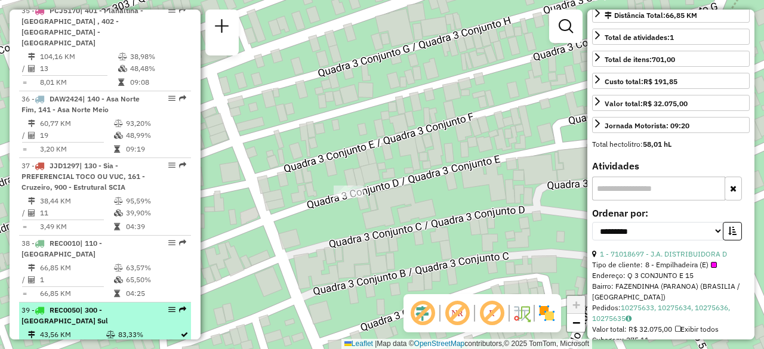
click at [86, 303] on li "39 - REC0050 | 300 - Ceilândia Sul 43,56 KM 83,33% / 1 100,00% = 43,56 KM 04:45" at bounding box center [105, 336] width 172 height 67
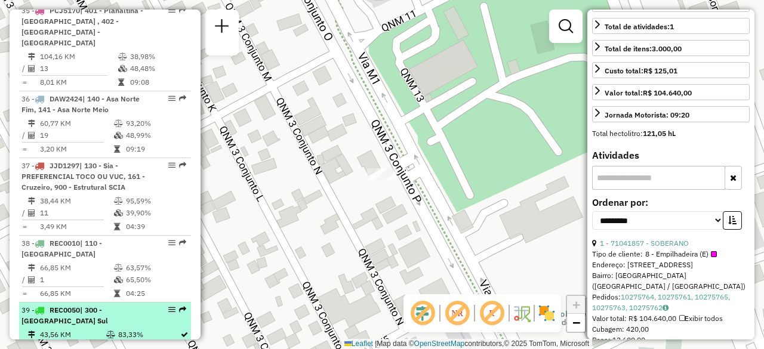
click at [99, 305] on div "39 - REC0050 | 300 - Ceilândia Sul" at bounding box center [84, 315] width 127 height 21
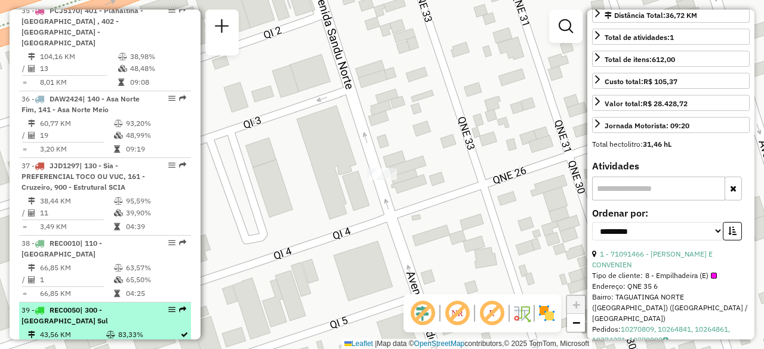
scroll to position [3066, 0]
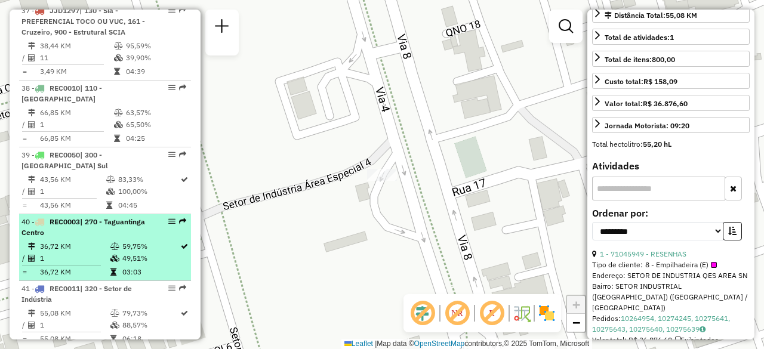
scroll to position [3185, 0]
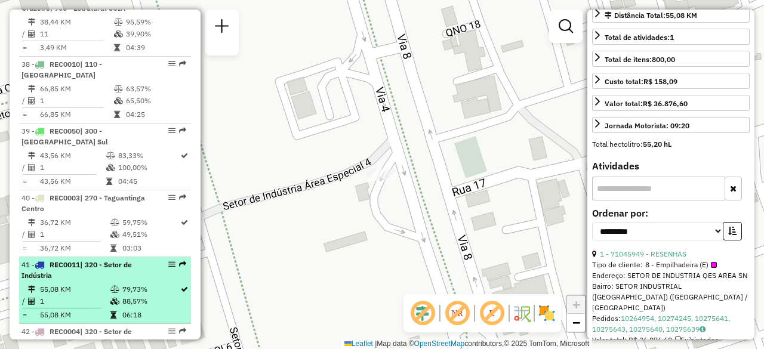
click at [106, 260] on div "41 - REC0011 | 320 - Setor de Indústria" at bounding box center [84, 270] width 127 height 21
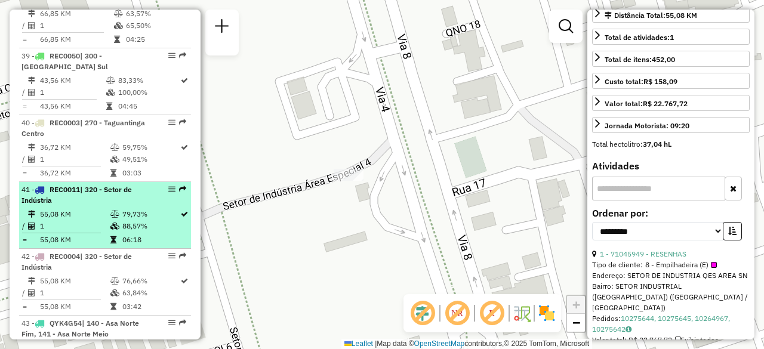
scroll to position [3305, 0]
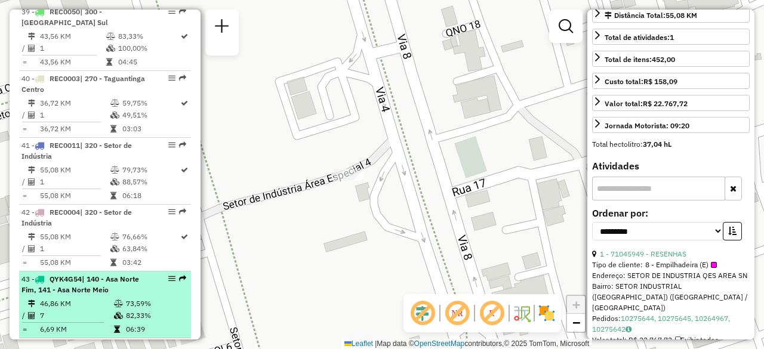
click at [113, 298] on td at bounding box center [119, 304] width 12 height 12
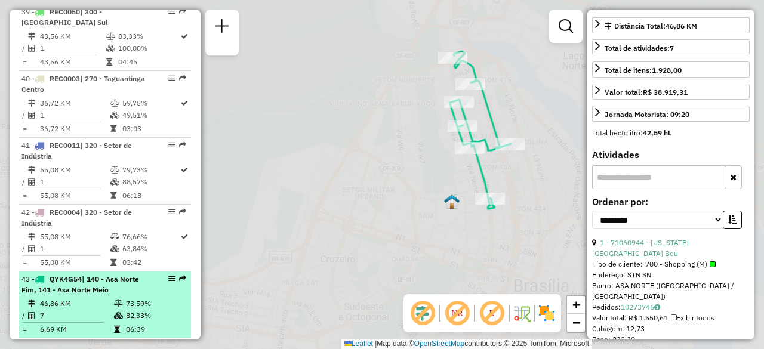
scroll to position [190, 0]
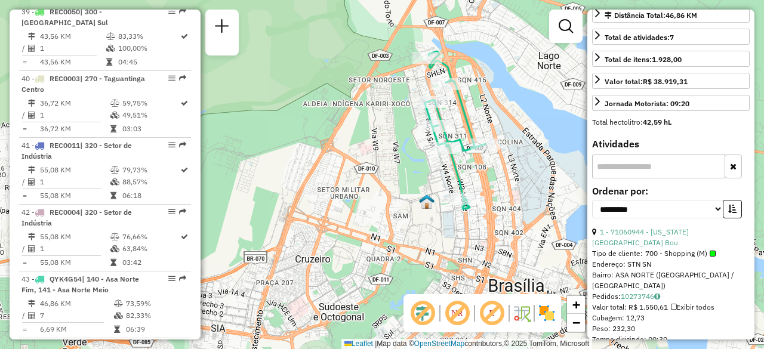
drag, startPoint x: 370, startPoint y: 186, endPoint x: 328, endPoint y: 187, distance: 41.8
click at [328, 187] on div "Janela de atendimento Grade de atendimento Capacidade Transportadoras Veículos …" at bounding box center [382, 174] width 764 height 349
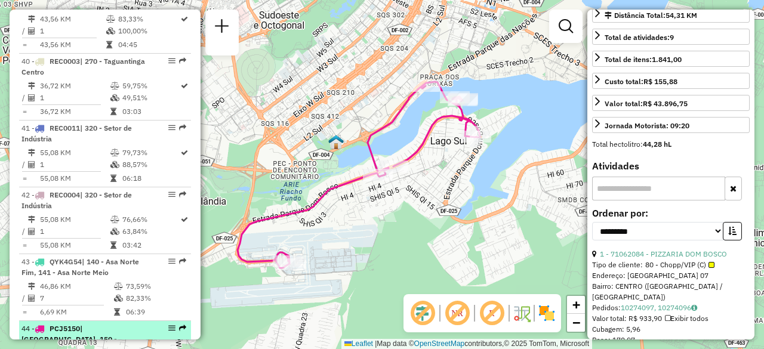
scroll to position [3305, 0]
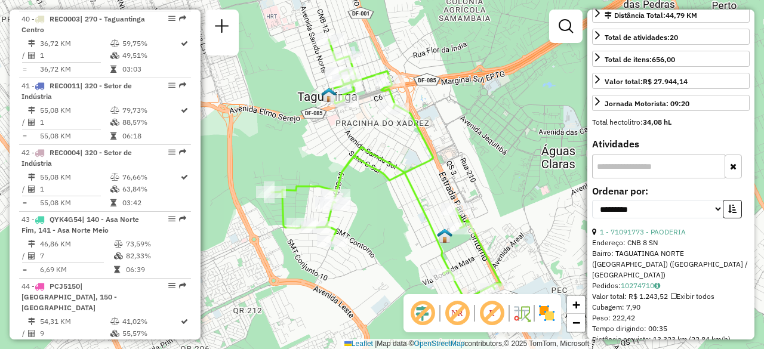
scroll to position [3424, 0]
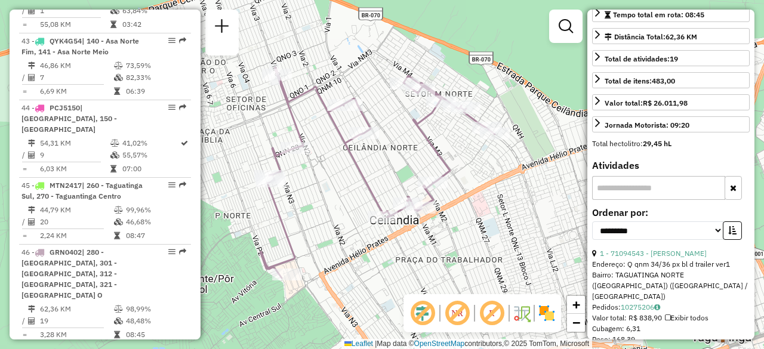
scroll to position [3544, 0]
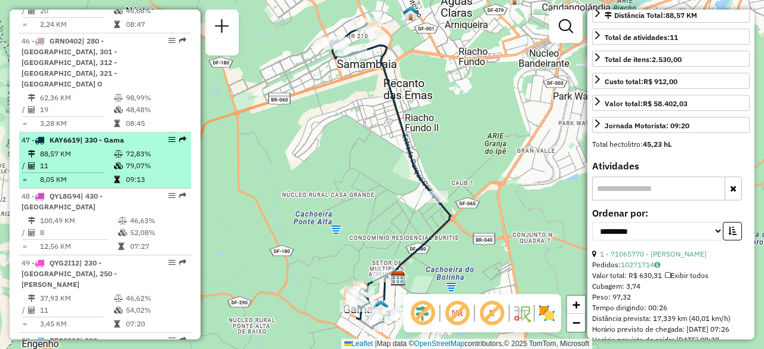
scroll to position [3782, 0]
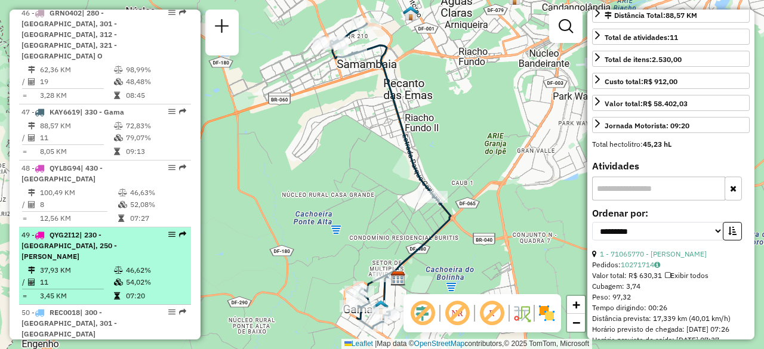
click at [116, 265] on td at bounding box center [119, 271] width 12 height 12
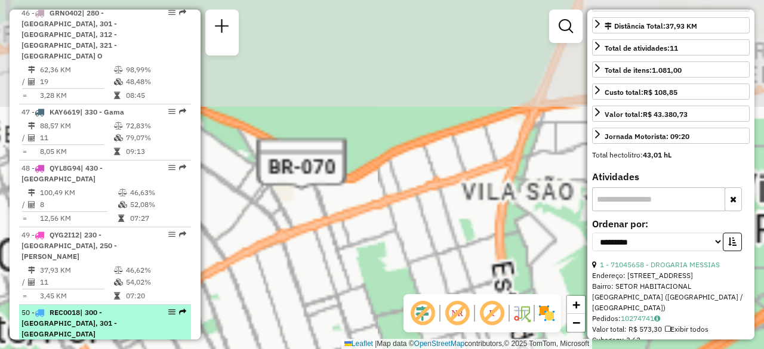
scroll to position [190, 0]
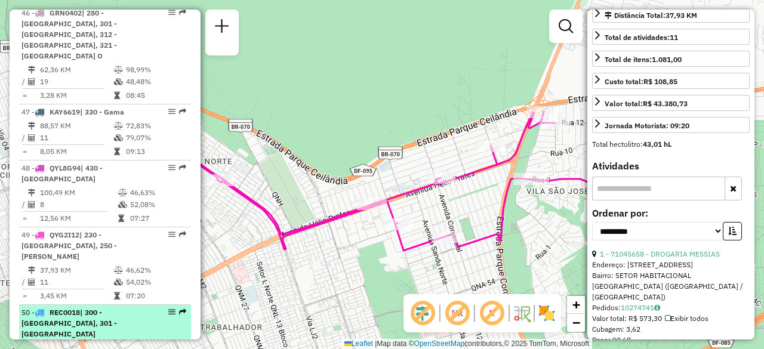
click at [107, 342] on td "59,25 KM" at bounding box center [76, 348] width 74 height 12
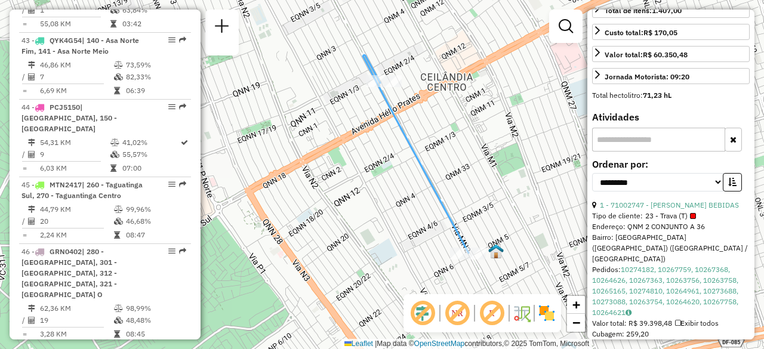
scroll to position [3603, 0]
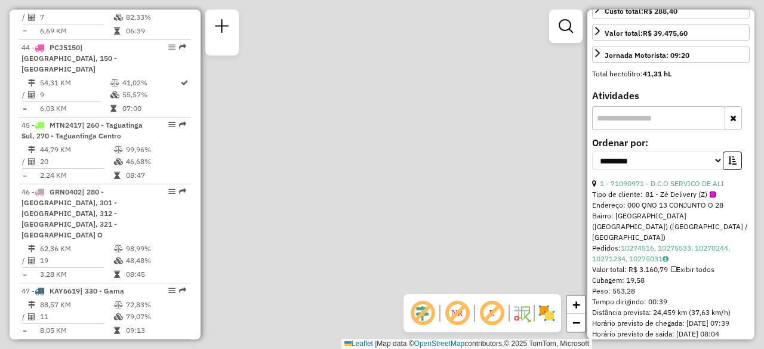
scroll to position [239, 0]
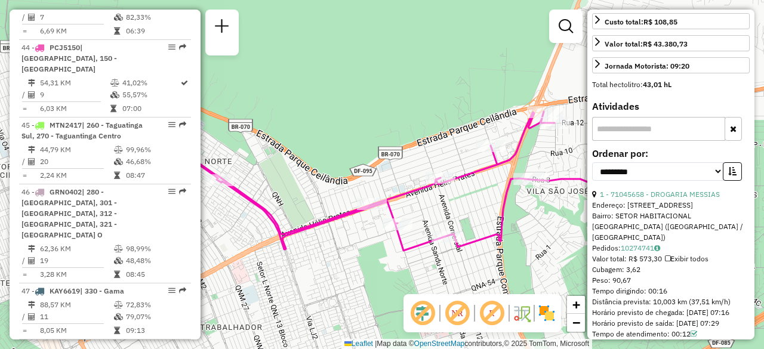
scroll to position [3663, 0]
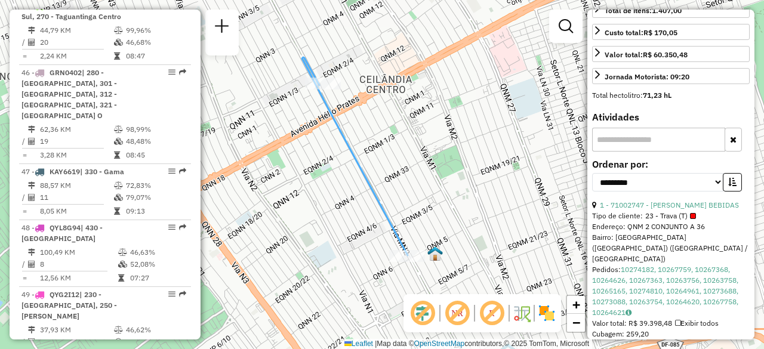
scroll to position [3902, 0]
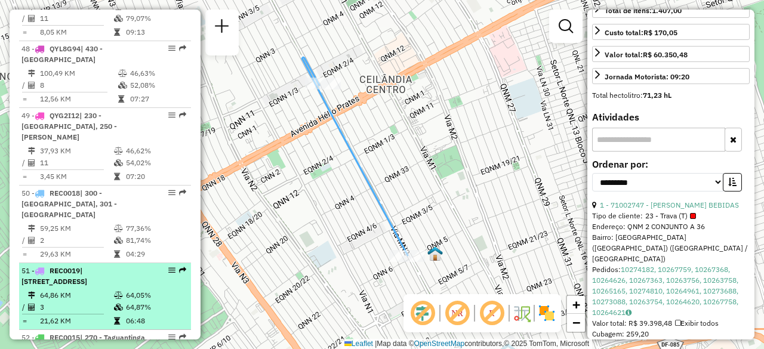
click at [115, 290] on td at bounding box center [119, 296] width 12 height 12
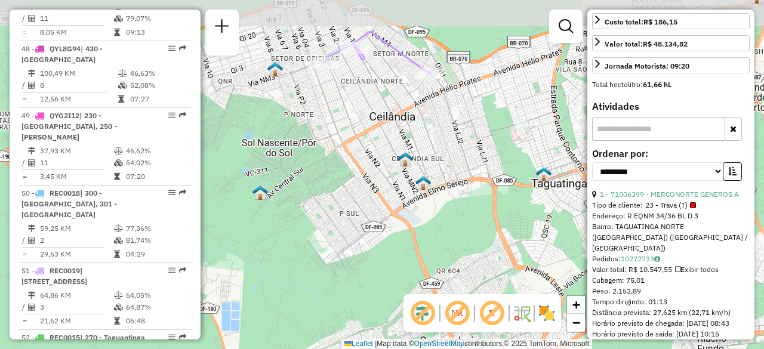
drag, startPoint x: 370, startPoint y: 105, endPoint x: 388, endPoint y: 152, distance: 50.5
click at [388, 152] on div "Janela de atendimento Grade de atendimento Capacidade Transportadoras Veículos …" at bounding box center [382, 174] width 764 height 349
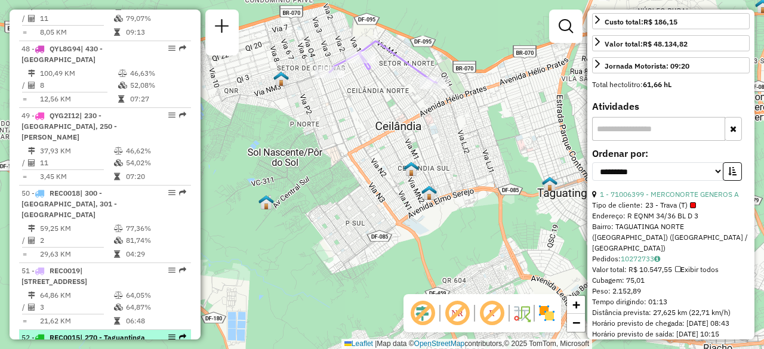
click at [97, 333] on div "52 - REC0015 | 270 - Taguantinga Centro" at bounding box center [84, 343] width 127 height 21
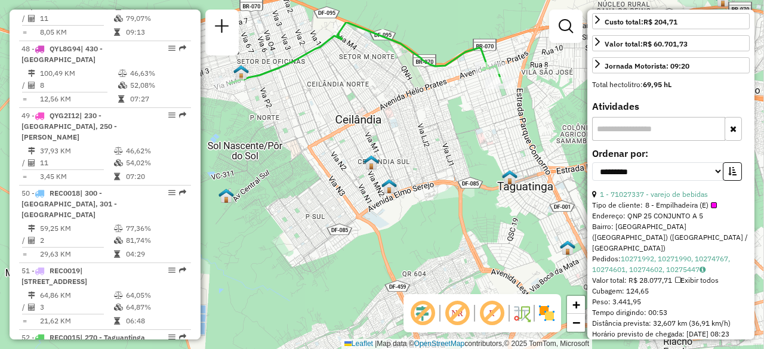
drag, startPoint x: 307, startPoint y: 108, endPoint x: 301, endPoint y: 170, distance: 62.4
click at [301, 170] on div "Janela de atendimento Grade de atendimento Capacidade Transportadoras Veículos …" at bounding box center [382, 174] width 764 height 349
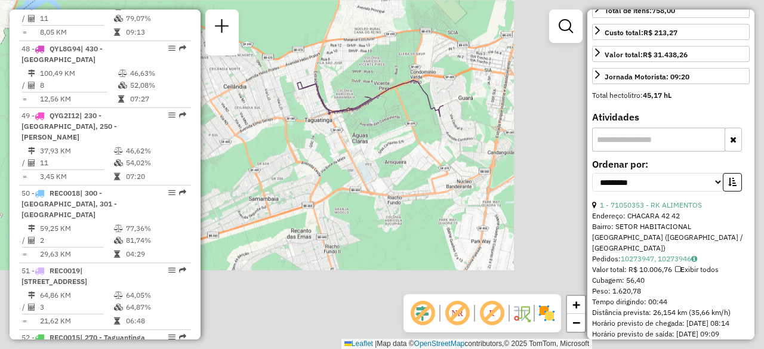
scroll to position [250, 0]
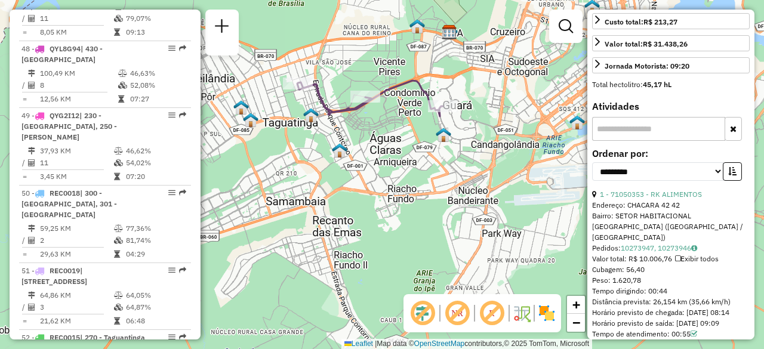
click at [355, 147] on div "Janela de atendimento Grade de atendimento Capacidade Transportadoras Veículos …" at bounding box center [382, 174] width 764 height 349
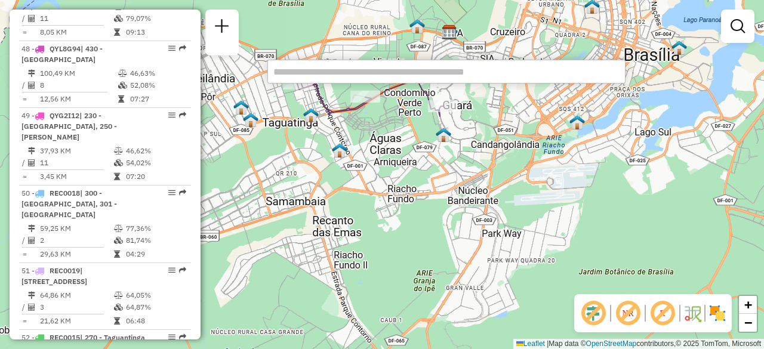
paste input "*****"
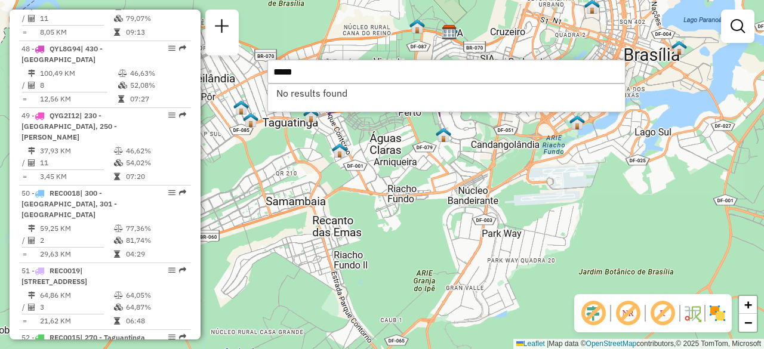
type input "*****"
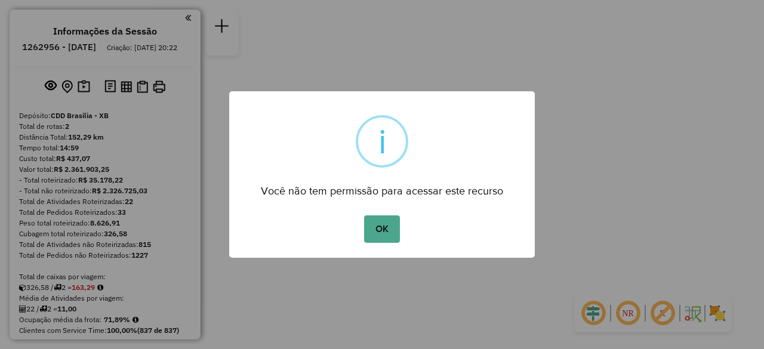
click at [389, 227] on button "OK" at bounding box center [381, 229] width 35 height 27
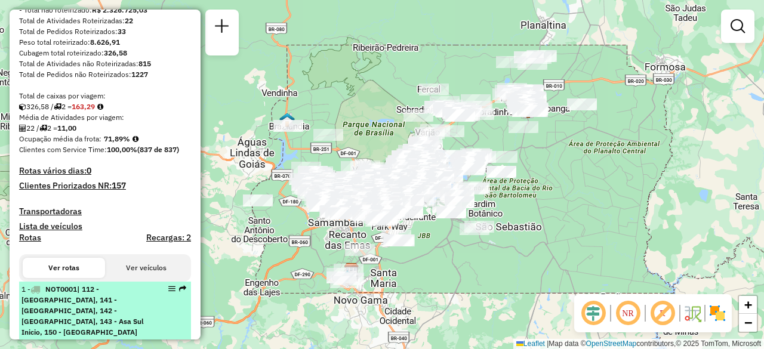
scroll to position [179, 0]
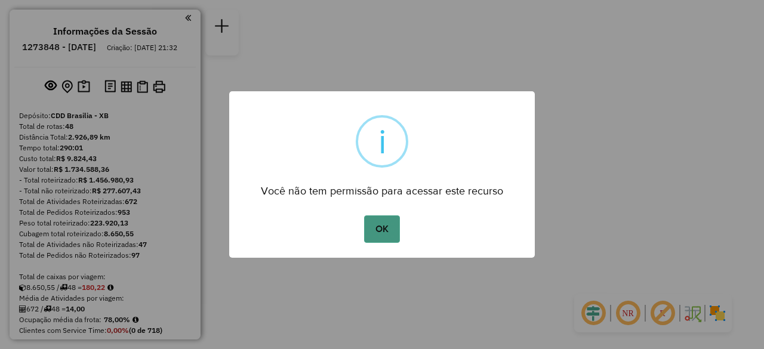
click at [387, 229] on button "OK" at bounding box center [381, 229] width 35 height 27
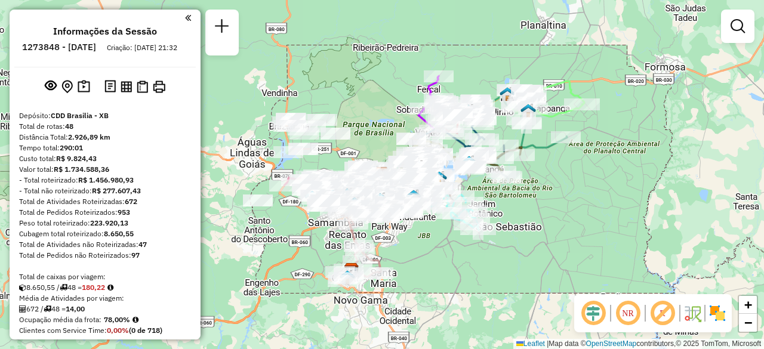
click at [622, 312] on em at bounding box center [628, 313] width 29 height 29
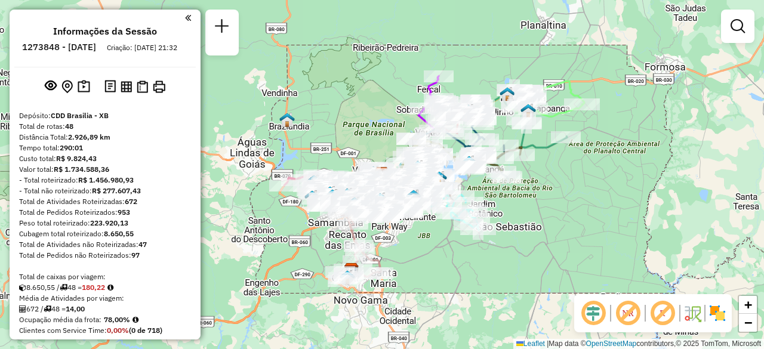
click at [585, 313] on em at bounding box center [593, 313] width 29 height 29
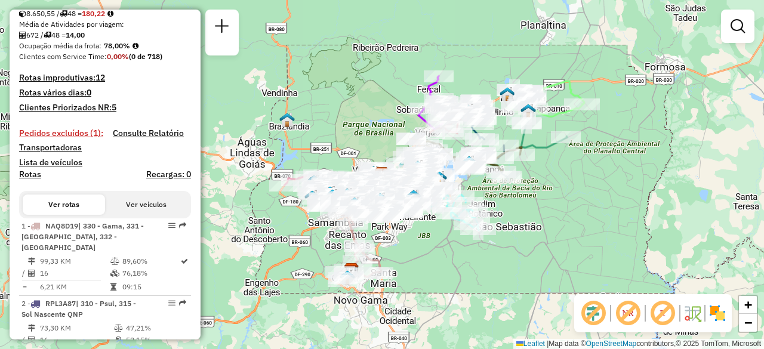
scroll to position [239, 0]
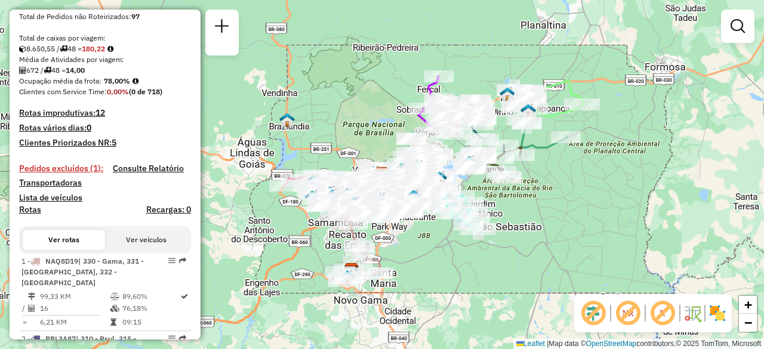
click at [67, 174] on h4 "Pedidos excluídos (1):" at bounding box center [61, 169] width 84 height 10
click at [81, 174] on h4 "Pedidos excluídos (1):" at bounding box center [61, 169] width 84 height 10
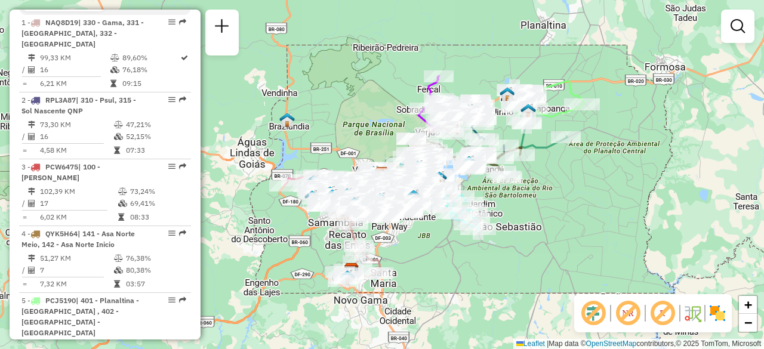
click at [324, 69] on div "Janela de atendimento Grade de atendimento Capacidade Transportadoras Veículos …" at bounding box center [382, 174] width 764 height 349
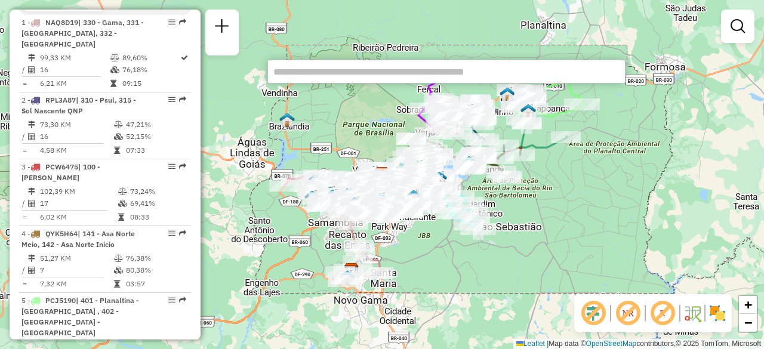
paste input "*****"
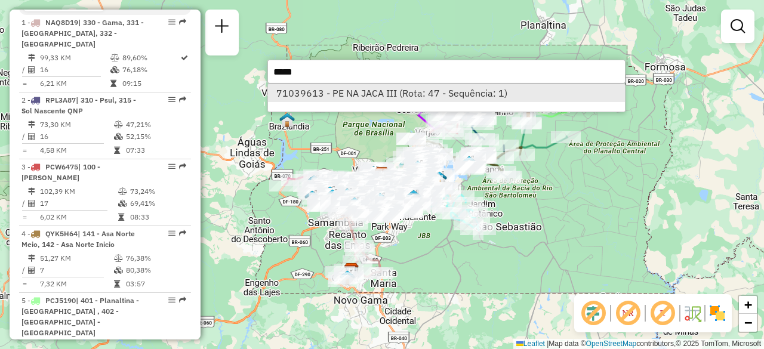
type input "*****"
click at [364, 95] on li "71039613 - PE NA JACA III (Rota: 47 - Sequência: 1)" at bounding box center [446, 93] width 357 height 18
select select "**********"
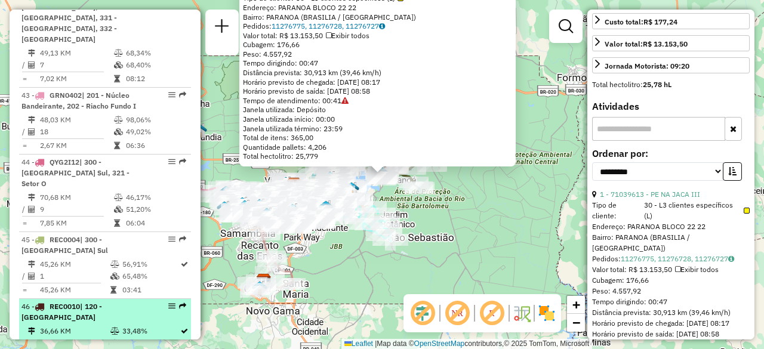
scroll to position [3596, 0]
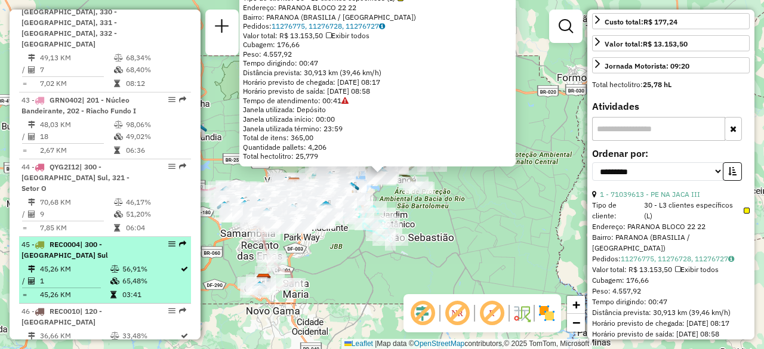
click at [94, 263] on td "45,26 KM" at bounding box center [74, 269] width 70 height 12
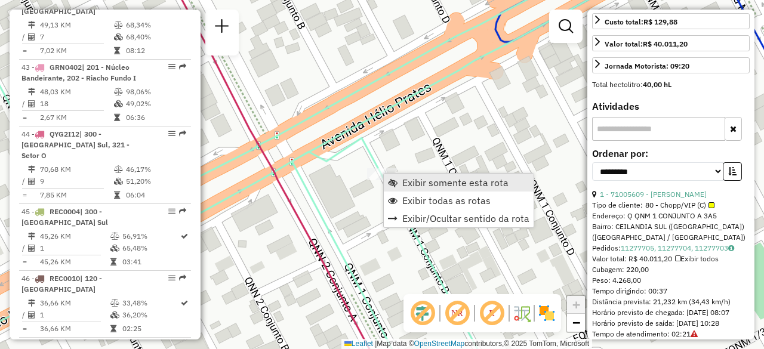
scroll to position [3642, 0]
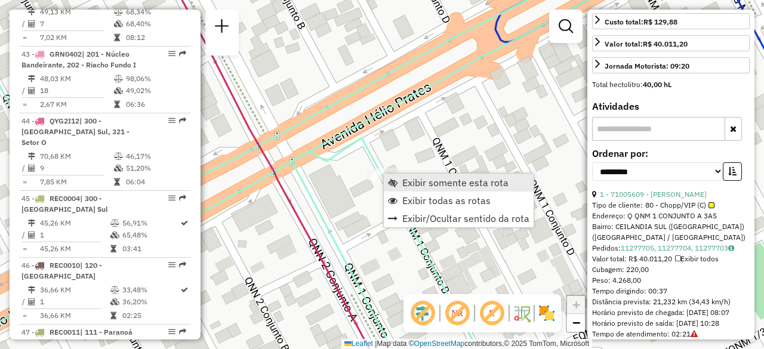
click at [426, 179] on span "Exibir somente esta rota" at bounding box center [455, 183] width 106 height 10
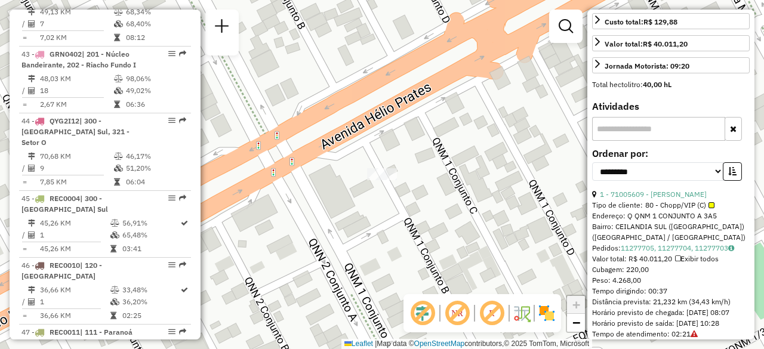
click at [303, 118] on div "Janela de atendimento Grade de atendimento Capacidade Transportadoras Veículos …" at bounding box center [382, 174] width 764 height 349
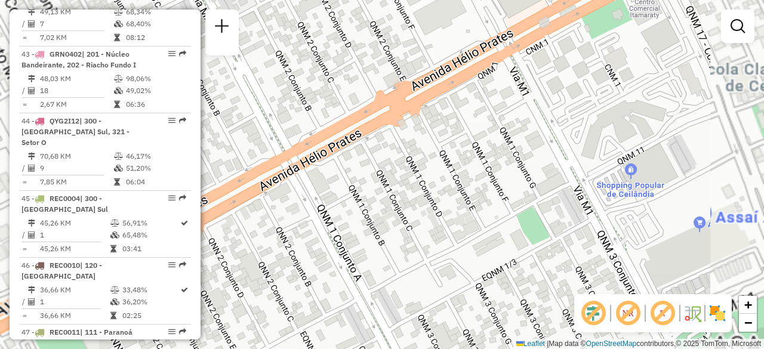
drag, startPoint x: 337, startPoint y: 133, endPoint x: 349, endPoint y: 143, distance: 14.8
click at [349, 143] on div "Janela de atendimento Grade de atendimento Capacidade Transportadoras Veículos …" at bounding box center [382, 174] width 764 height 349
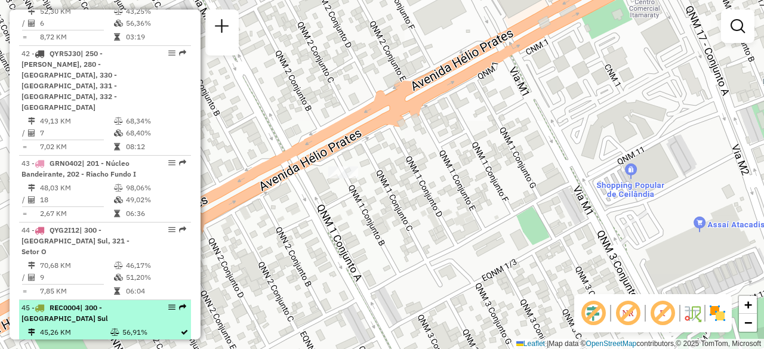
scroll to position [3522, 0]
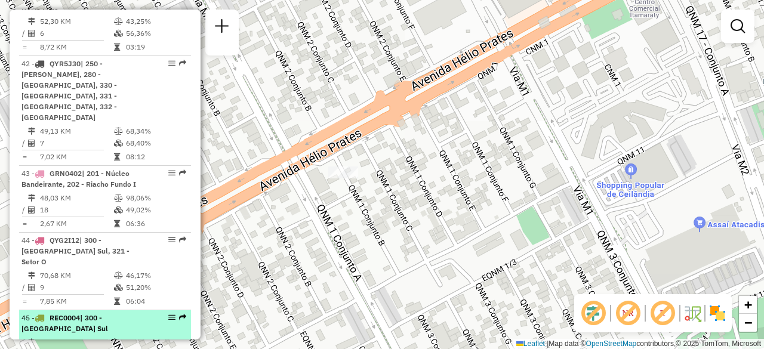
click at [104, 313] on span "| 300 - [GEOGRAPHIC_DATA] Sul" at bounding box center [64, 323] width 87 height 20
select select "**********"
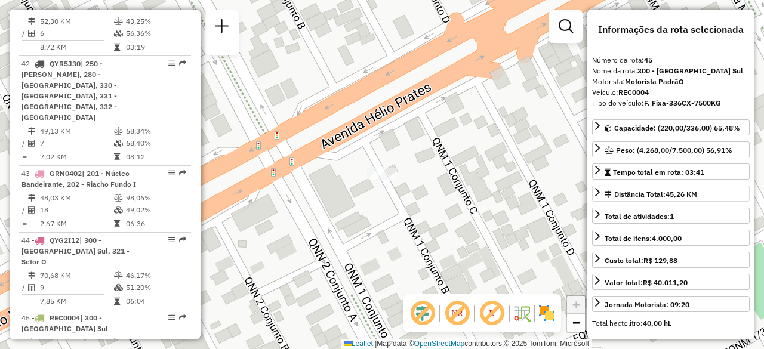
scroll to position [299, 0]
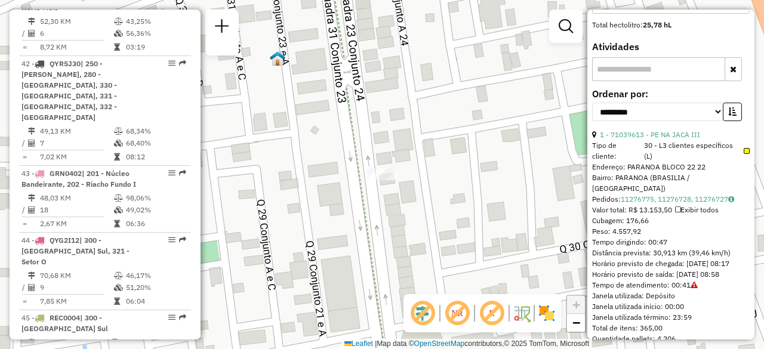
scroll to position [3701, 0]
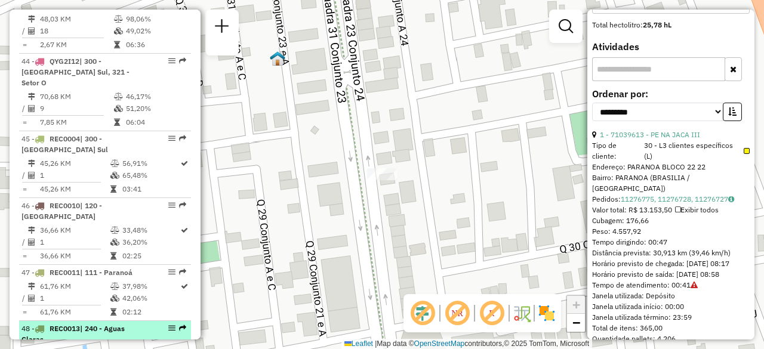
click at [105, 324] on div "48 - REC0013 | 240 - Aguas Claras" at bounding box center [84, 334] width 127 height 21
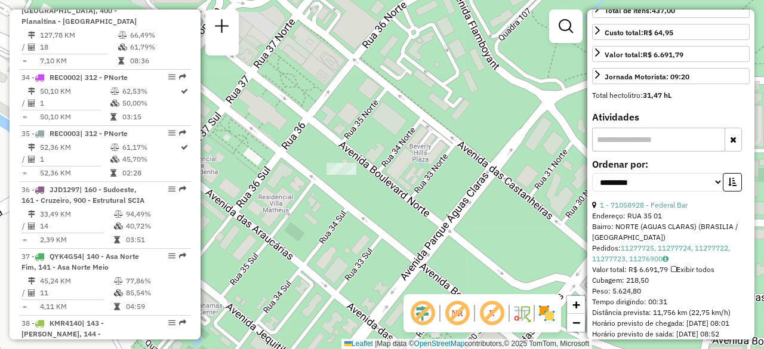
scroll to position [2865, 0]
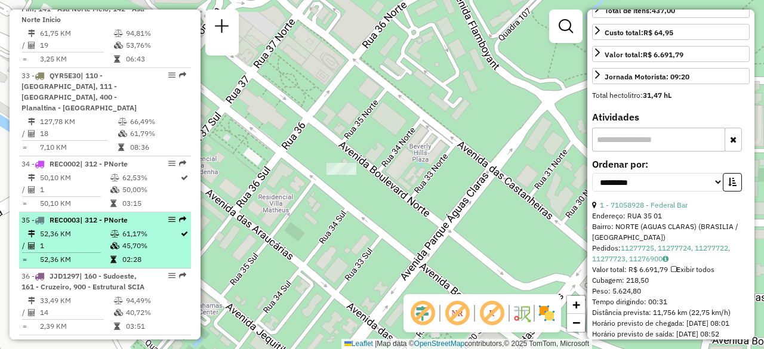
click at [63, 228] on td "52,36 KM" at bounding box center [74, 234] width 70 height 12
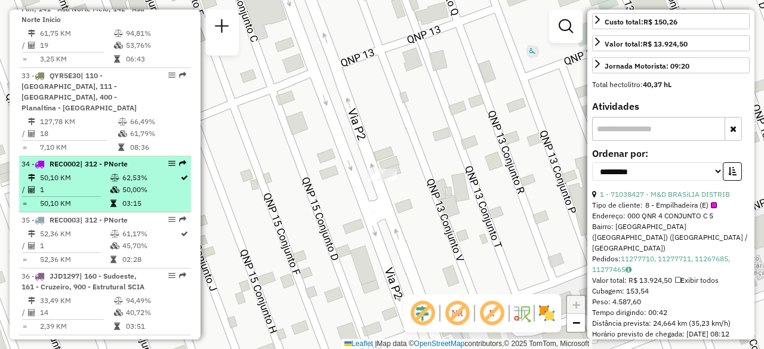
click at [74, 184] on td "1" at bounding box center [74, 190] width 70 height 12
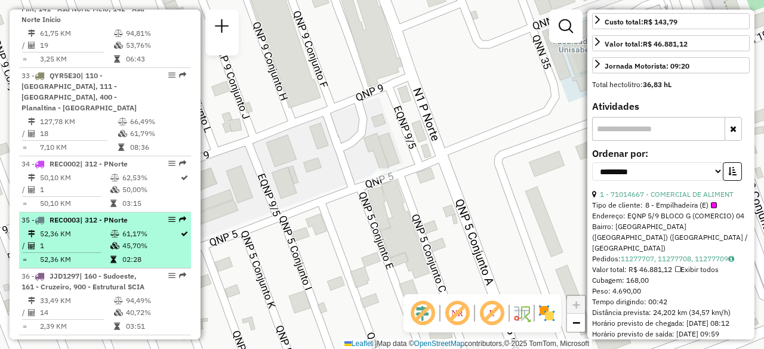
click at [80, 240] on td "1" at bounding box center [74, 246] width 70 height 12
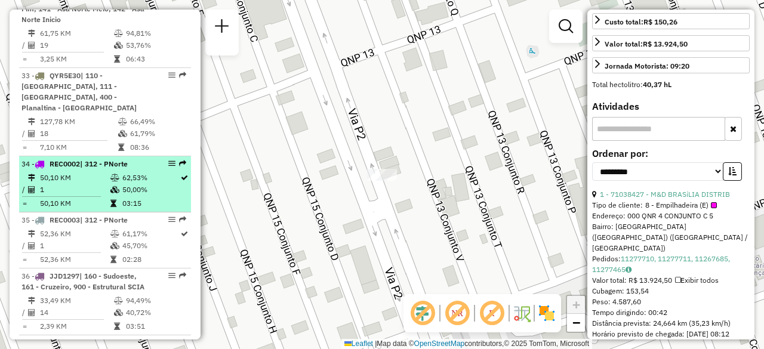
click at [94, 172] on td "50,10 KM" at bounding box center [74, 178] width 70 height 12
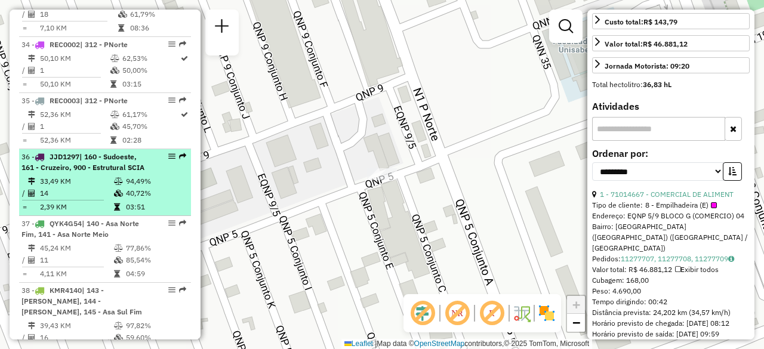
scroll to position [2627, 0]
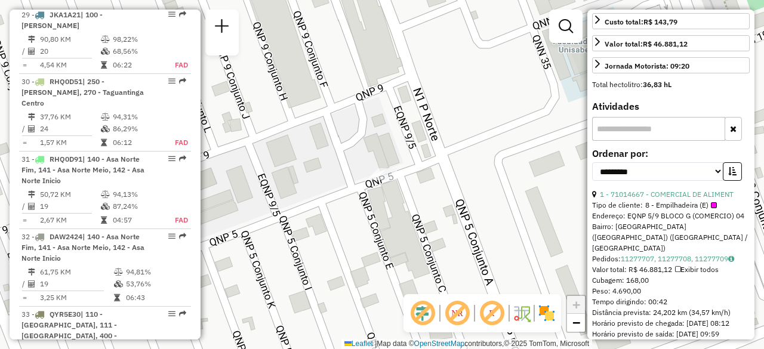
click at [405, 95] on div "Janela de atendimento Grade de atendimento Capacidade Transportadoras Veículos …" at bounding box center [382, 174] width 764 height 349
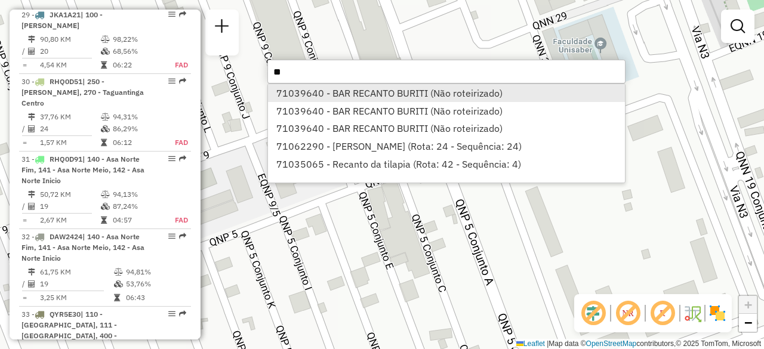
type input "*"
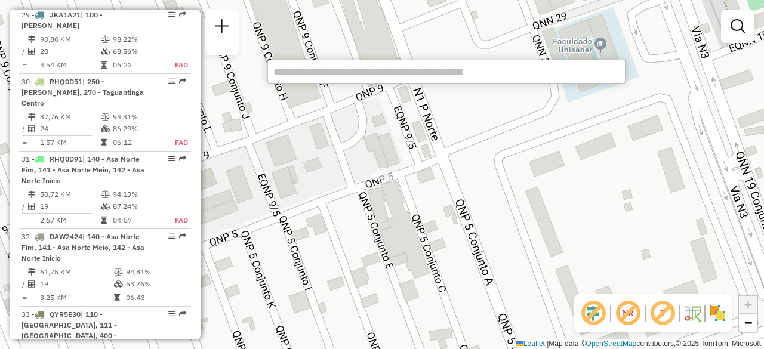
click at [261, 152] on div "Janela de atendimento Grade de atendimento Capacidade Transportadoras Veículos …" at bounding box center [382, 174] width 764 height 349
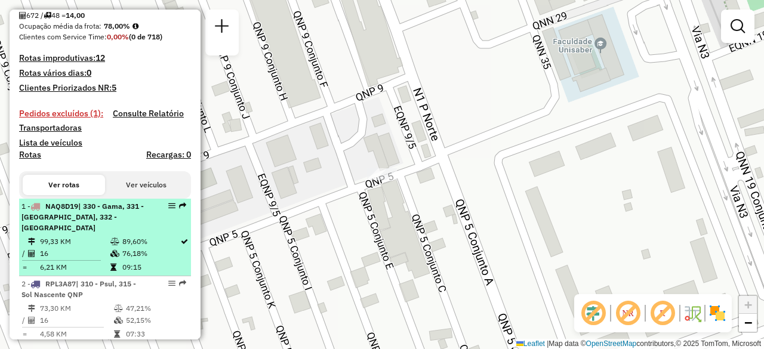
scroll to position [358, 0]
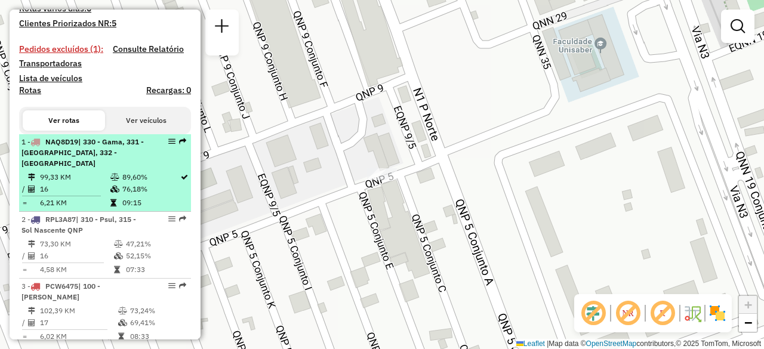
click at [106, 170] on li "1 - NAQ8D19 | 330 - Gama, 331 - [GEOGRAPHIC_DATA], 332 - [GEOGRAPHIC_DATA] Sul …" at bounding box center [105, 173] width 172 height 78
select select "**********"
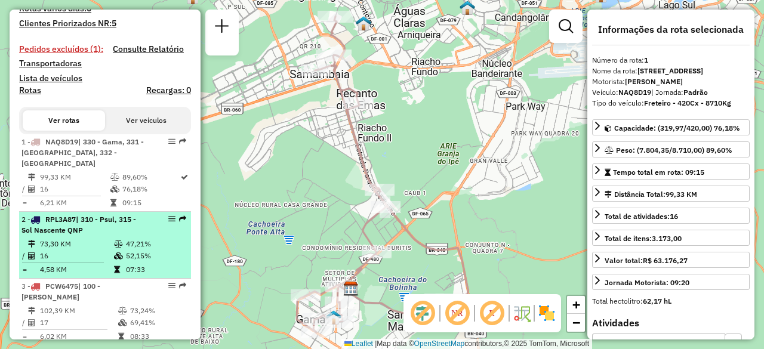
click at [103, 239] on td "73,30 KM" at bounding box center [76, 244] width 74 height 12
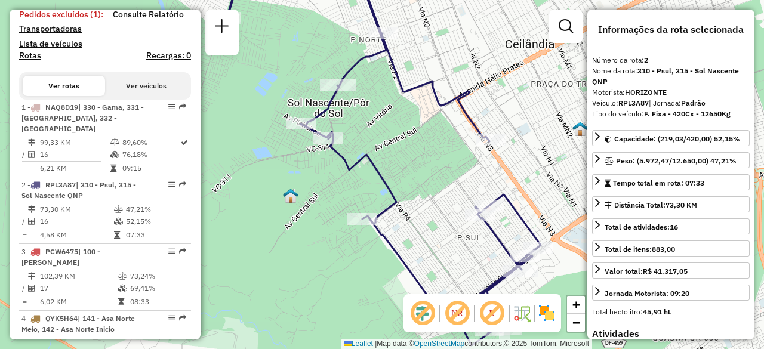
scroll to position [418, 0]
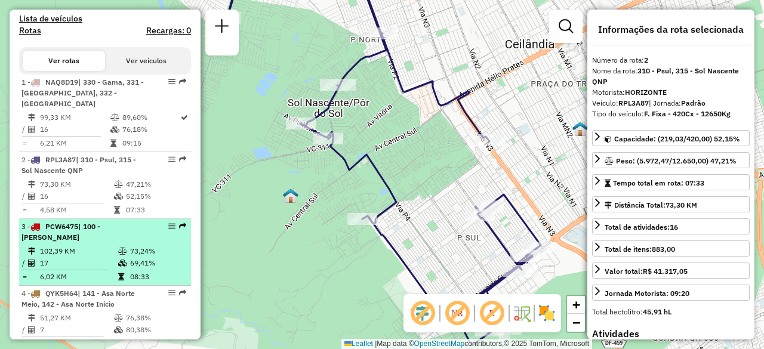
click at [91, 254] on td "102,39 KM" at bounding box center [78, 251] width 78 height 12
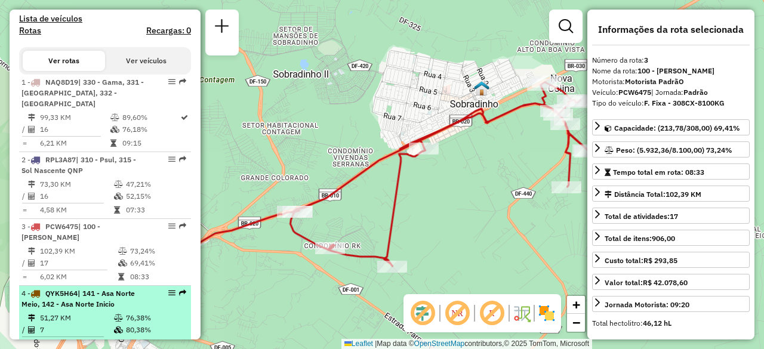
click at [102, 296] on span "| 141 - Asa Norte Meio, 142 - Asa Norte Inicio" at bounding box center [77, 299] width 113 height 20
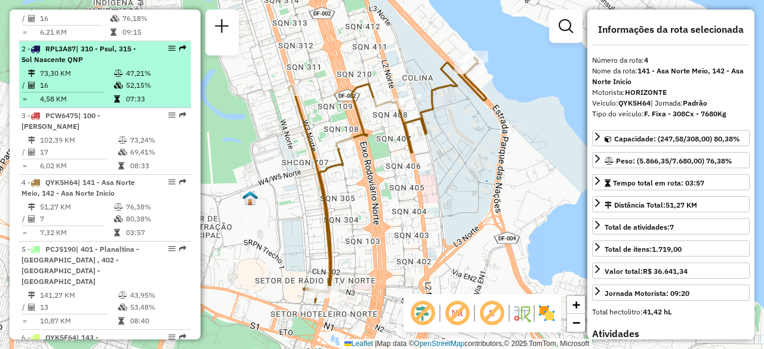
scroll to position [836, 0]
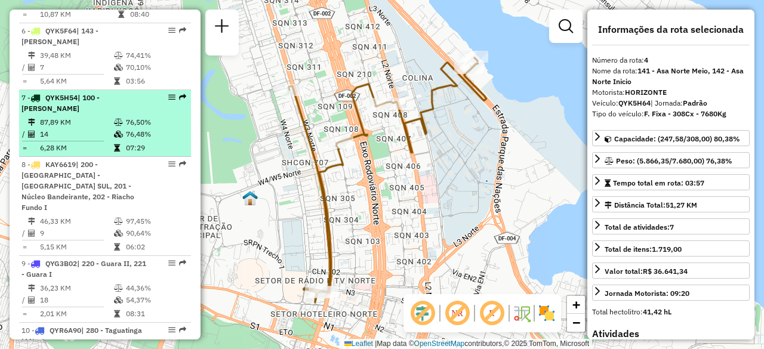
click at [115, 142] on td at bounding box center [119, 148] width 12 height 12
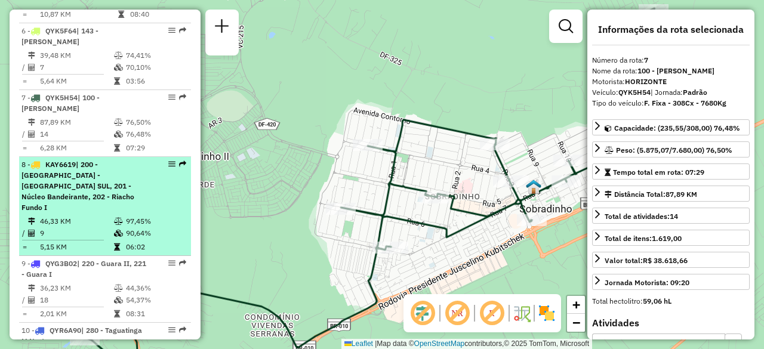
click at [91, 188] on div "8 - KAY6619 | 200 - [GEOGRAPHIC_DATA] - [GEOGRAPHIC_DATA], 201 - Núcleo Bandeir…" at bounding box center [84, 186] width 127 height 54
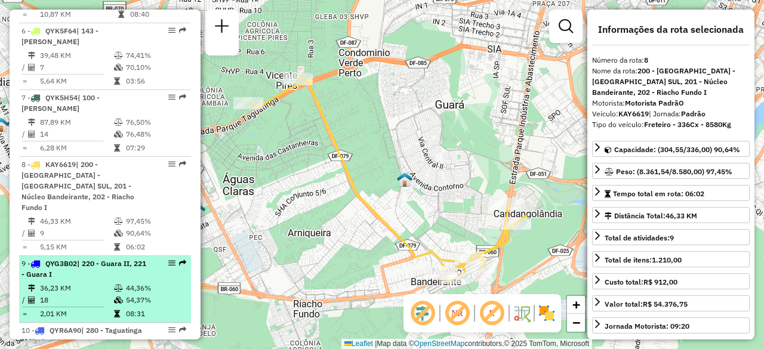
click at [90, 259] on div "9 - QYG3B02 | 220 - Guara II, 221 - Guara I" at bounding box center [84, 269] width 127 height 21
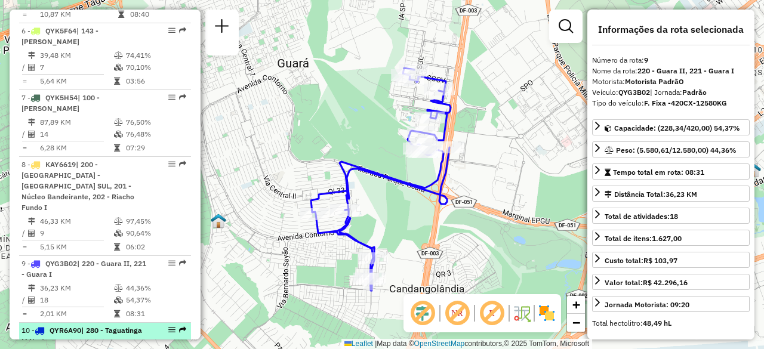
click at [103, 325] on div "10 - QYR6A90 | 280 - [GEOGRAPHIC_DATA]" at bounding box center [84, 335] width 127 height 21
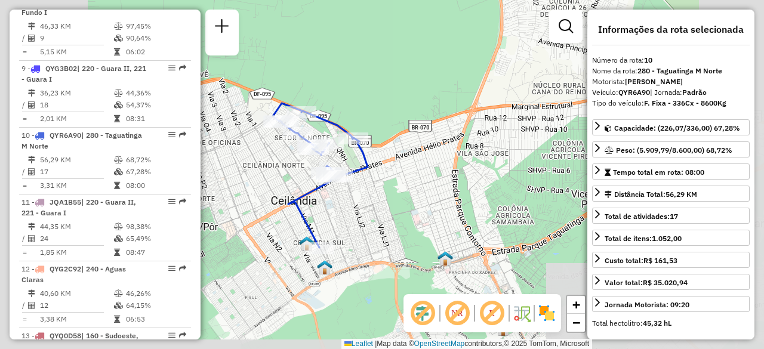
scroll to position [1314, 0]
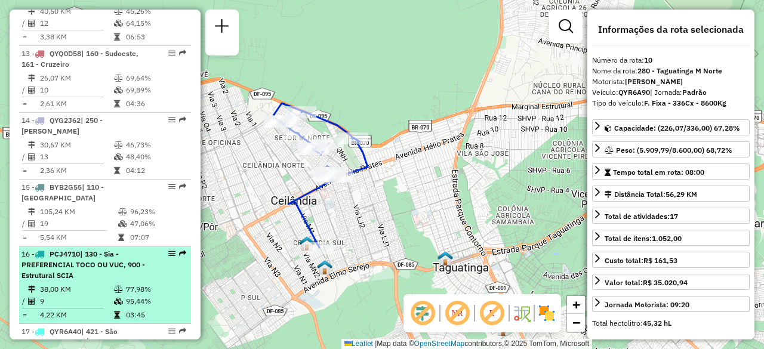
click at [94, 250] on span "| 130 - Sia - PREFERENCIAL TOCO OU VUC, 900 - Estrutural SCIA" at bounding box center [83, 265] width 124 height 30
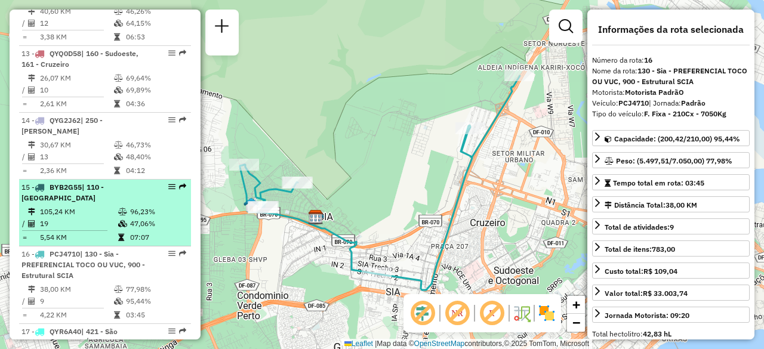
scroll to position [1373, 0]
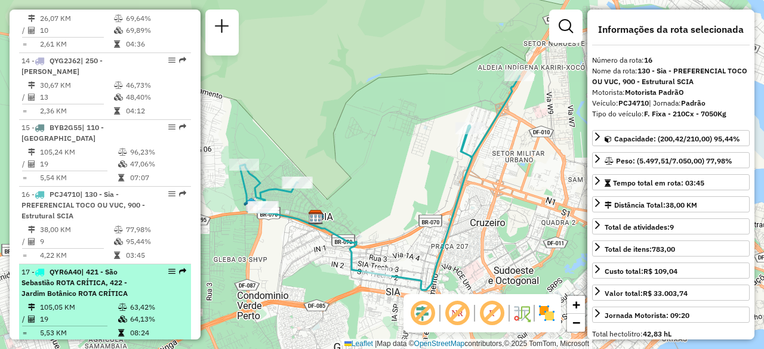
click at [78, 267] on div "17 - QYR6A40 | 421 - São Sebastião ROTA CRÍTICA, 422 - Jardim Botânico ROTA CRÍ…" at bounding box center [84, 283] width 127 height 32
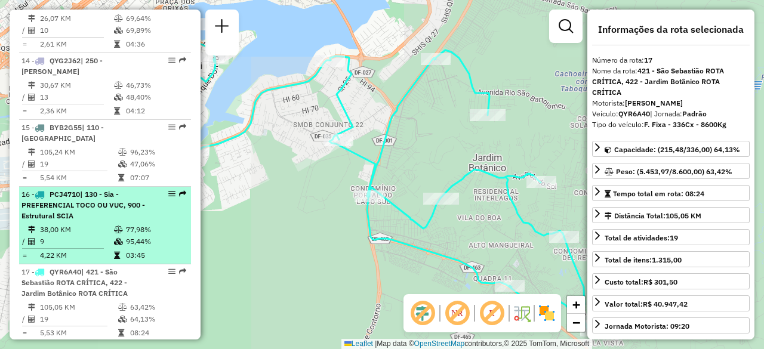
scroll to position [1732, 0]
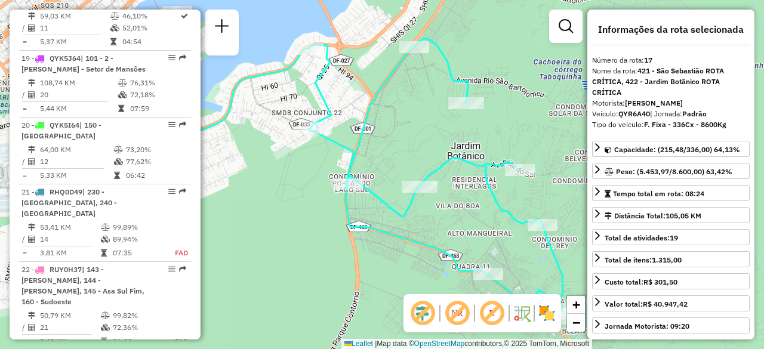
drag, startPoint x: 302, startPoint y: 198, endPoint x: 281, endPoint y: 186, distance: 24.6
click at [281, 186] on div "Janela de atendimento Grade de atendimento Capacidade Transportadoras Veículos …" at bounding box center [382, 174] width 764 height 349
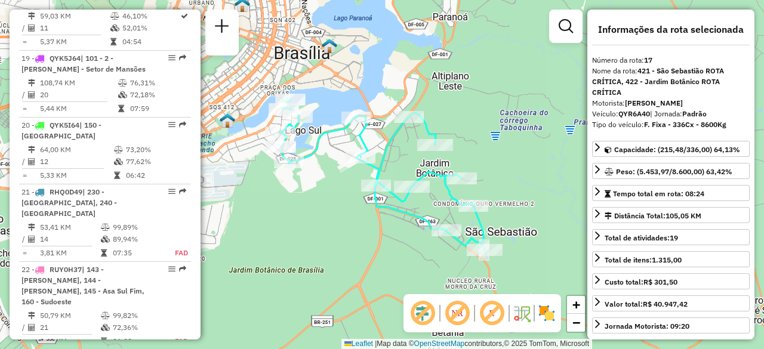
drag, startPoint x: 279, startPoint y: 211, endPoint x: 342, endPoint y: 211, distance: 62.1
click at [342, 211] on div "Janela de atendimento Grade de atendimento Capacidade Transportadoras Veículos …" at bounding box center [382, 174] width 764 height 349
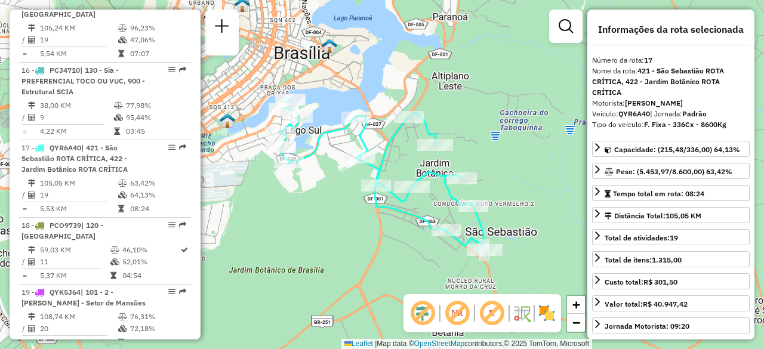
scroll to position [1493, 0]
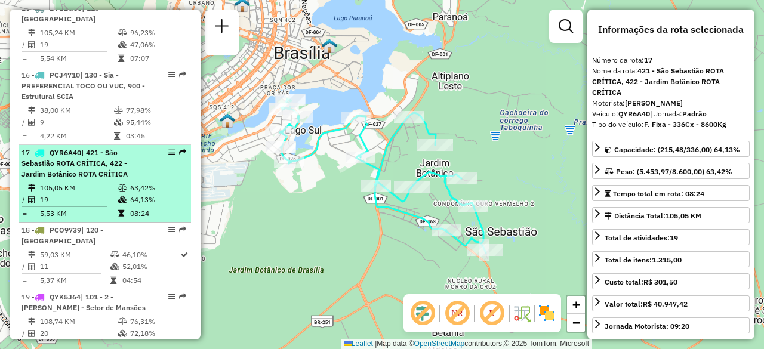
click at [118, 182] on td at bounding box center [124, 188] width 12 height 12
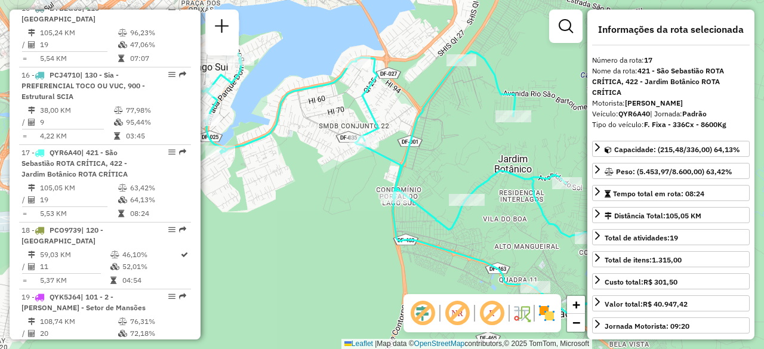
drag, startPoint x: 269, startPoint y: 211, endPoint x: 297, endPoint y: 212, distance: 28.1
click at [297, 212] on div "Janela de atendimento Grade de atendimento Capacidade Transportadoras Veículos …" at bounding box center [382, 174] width 764 height 349
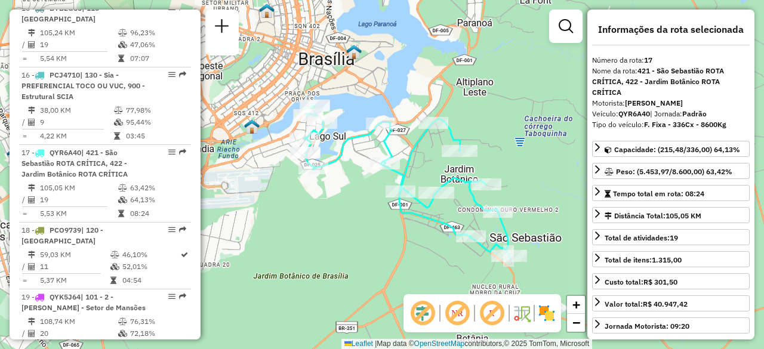
drag, startPoint x: 261, startPoint y: 226, endPoint x: 314, endPoint y: 213, distance: 54.6
click at [314, 213] on div "Janela de atendimento Grade de atendimento Capacidade Transportadoras Veículos …" at bounding box center [382, 174] width 764 height 349
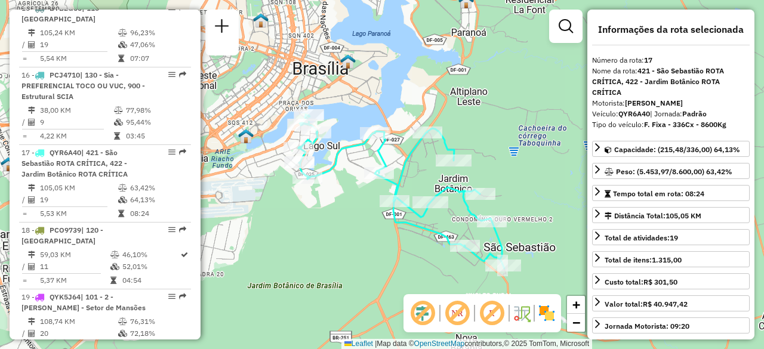
drag, startPoint x: 325, startPoint y: 206, endPoint x: 319, endPoint y: 216, distance: 11.3
click at [319, 216] on div "Janela de atendimento Grade de atendimento Capacidade Transportadoras Veículos …" at bounding box center [382, 174] width 764 height 349
